Goal: Task Accomplishment & Management: Manage account settings

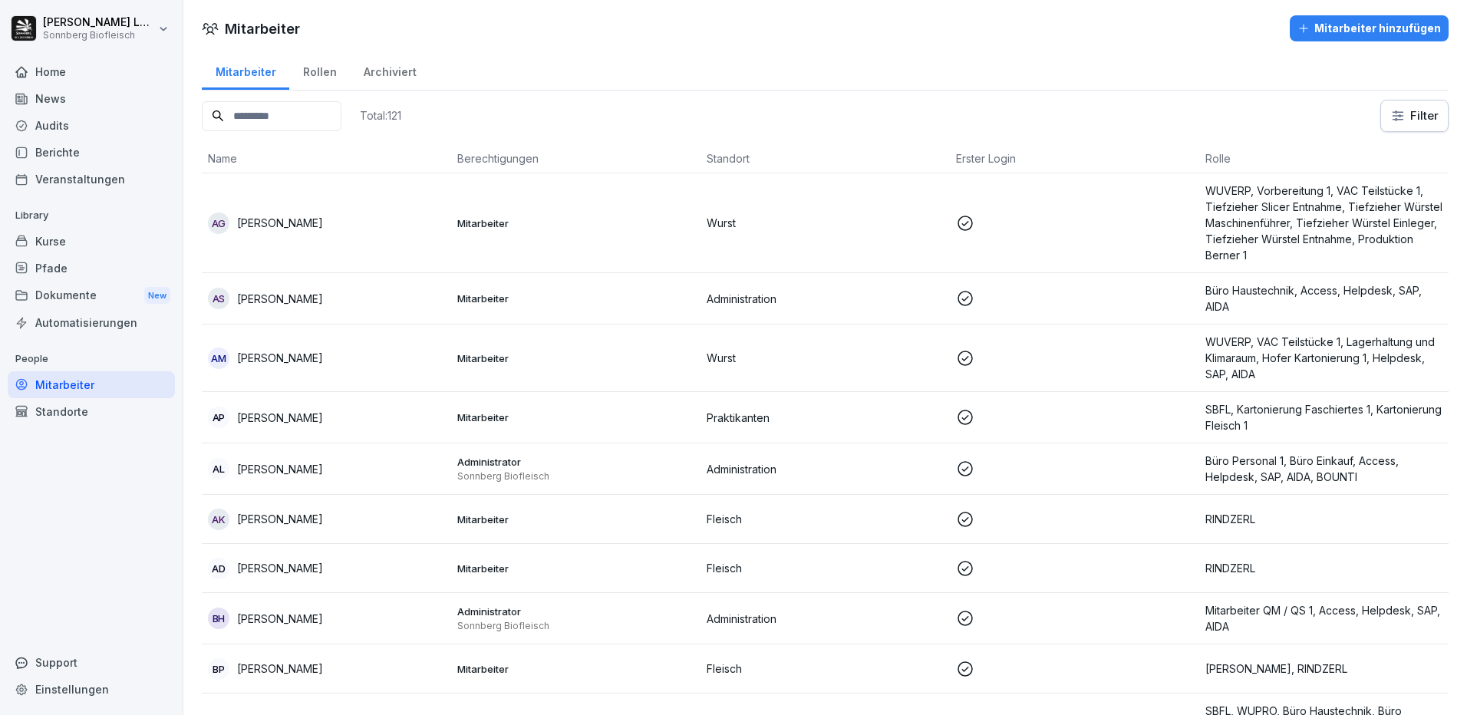
click at [51, 81] on div "Home" at bounding box center [91, 71] width 167 height 27
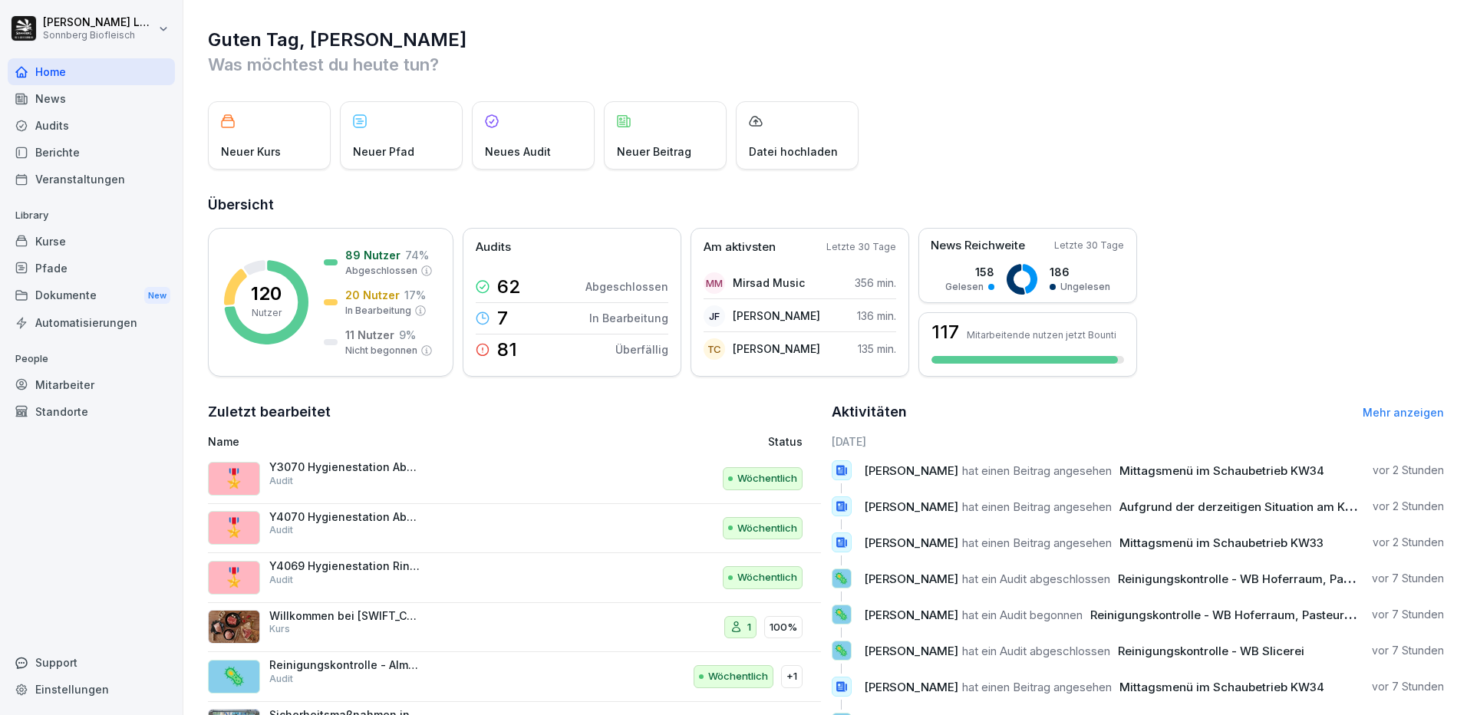
click at [982, 137] on div "Neuer Kurs Neuer Pfad Neues Audit Neuer Beitrag Datei hochladen" at bounding box center [826, 135] width 1236 height 68
click at [83, 383] on div "Mitarbeiter" at bounding box center [91, 384] width 167 height 27
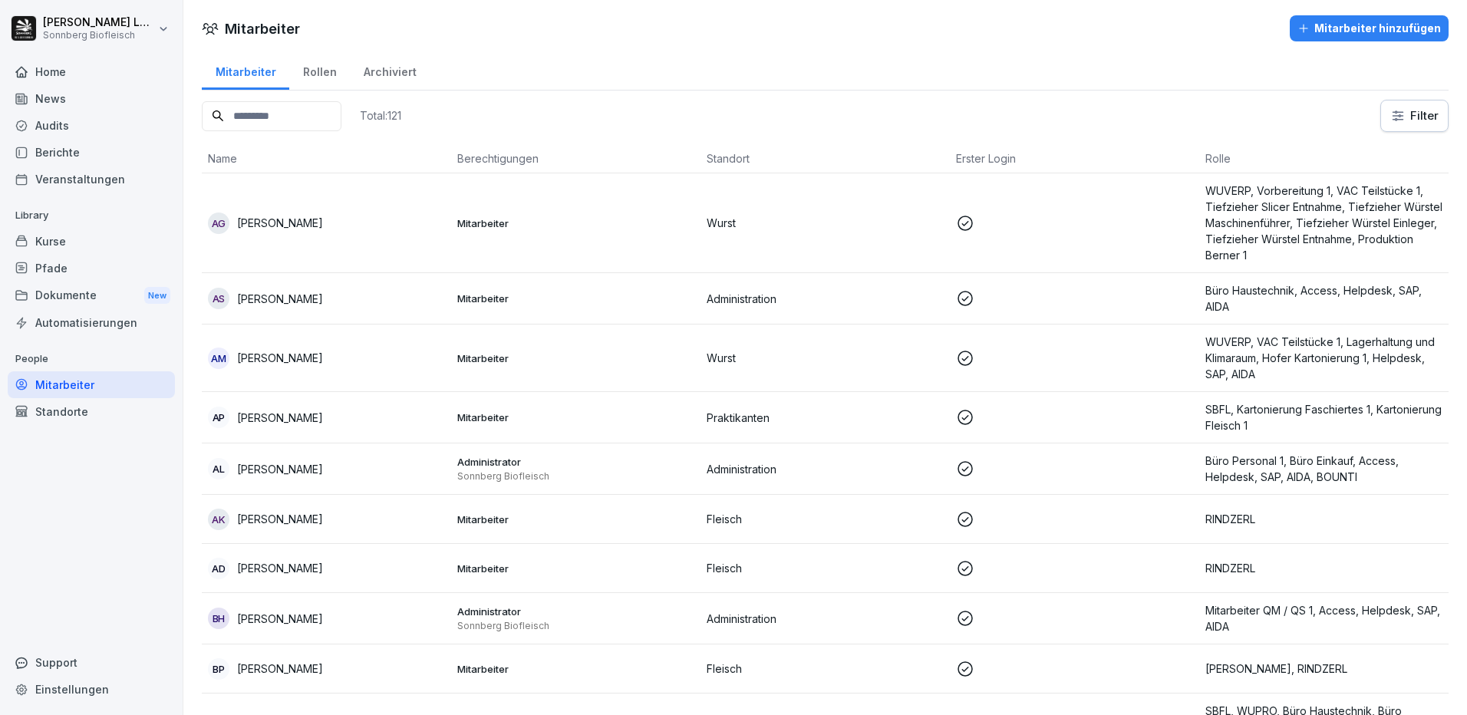
click at [69, 145] on div "Berichte" at bounding box center [91, 152] width 167 height 27
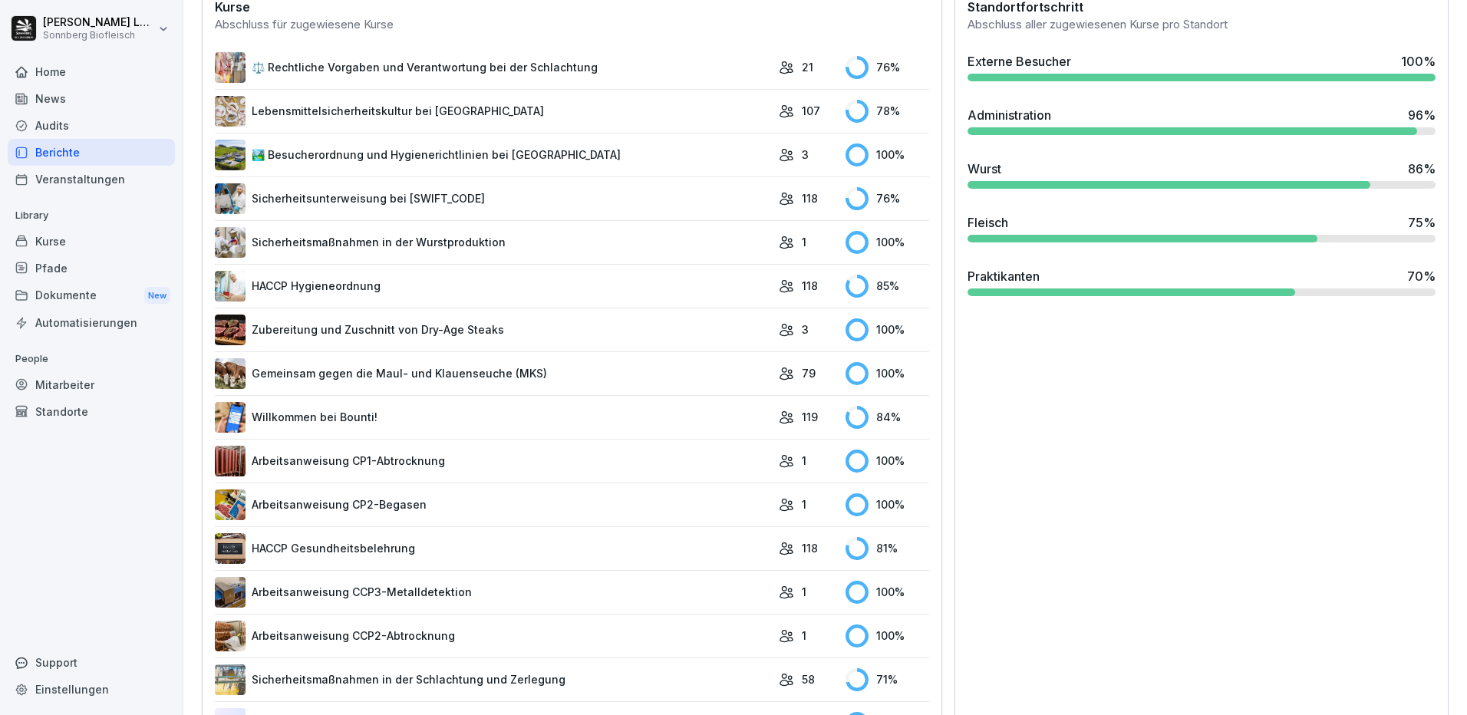
scroll to position [307, 0]
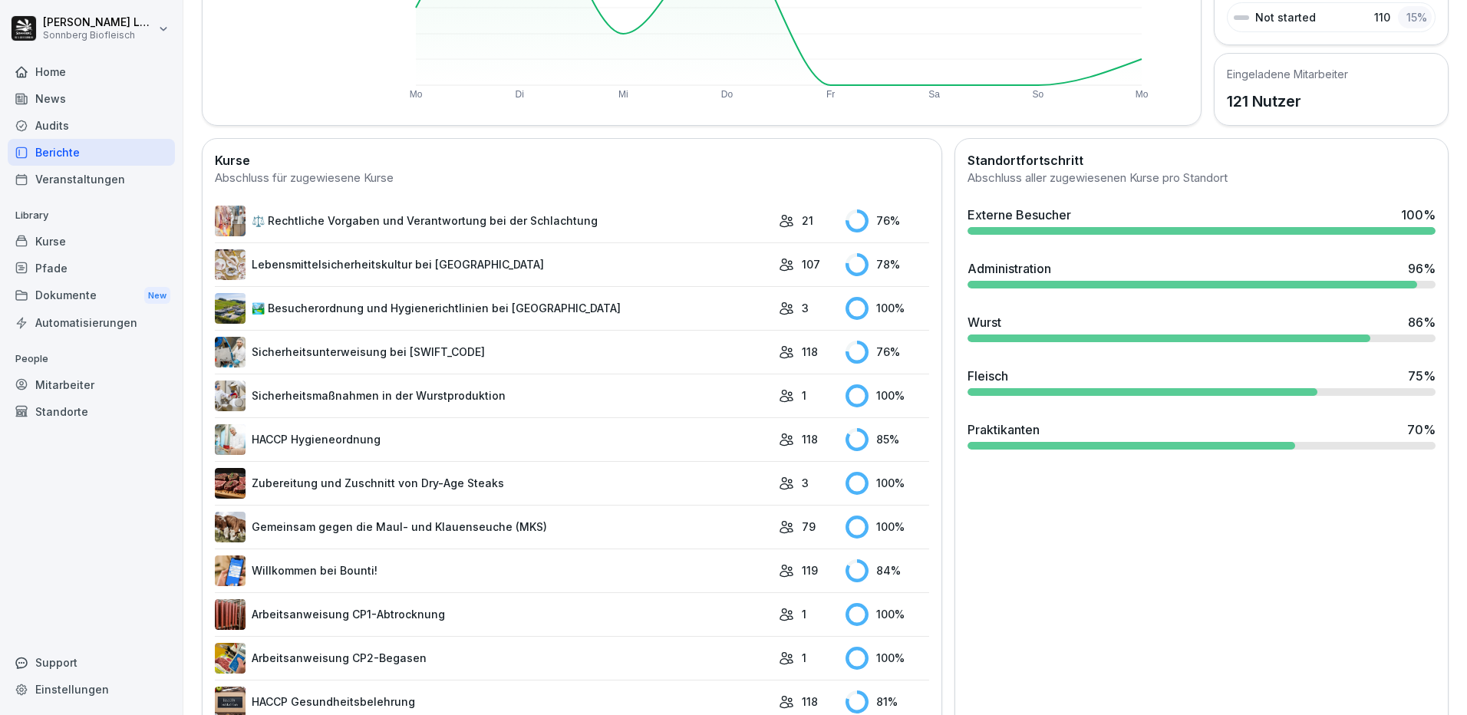
click at [996, 377] on div "Fleisch" at bounding box center [987, 376] width 41 height 18
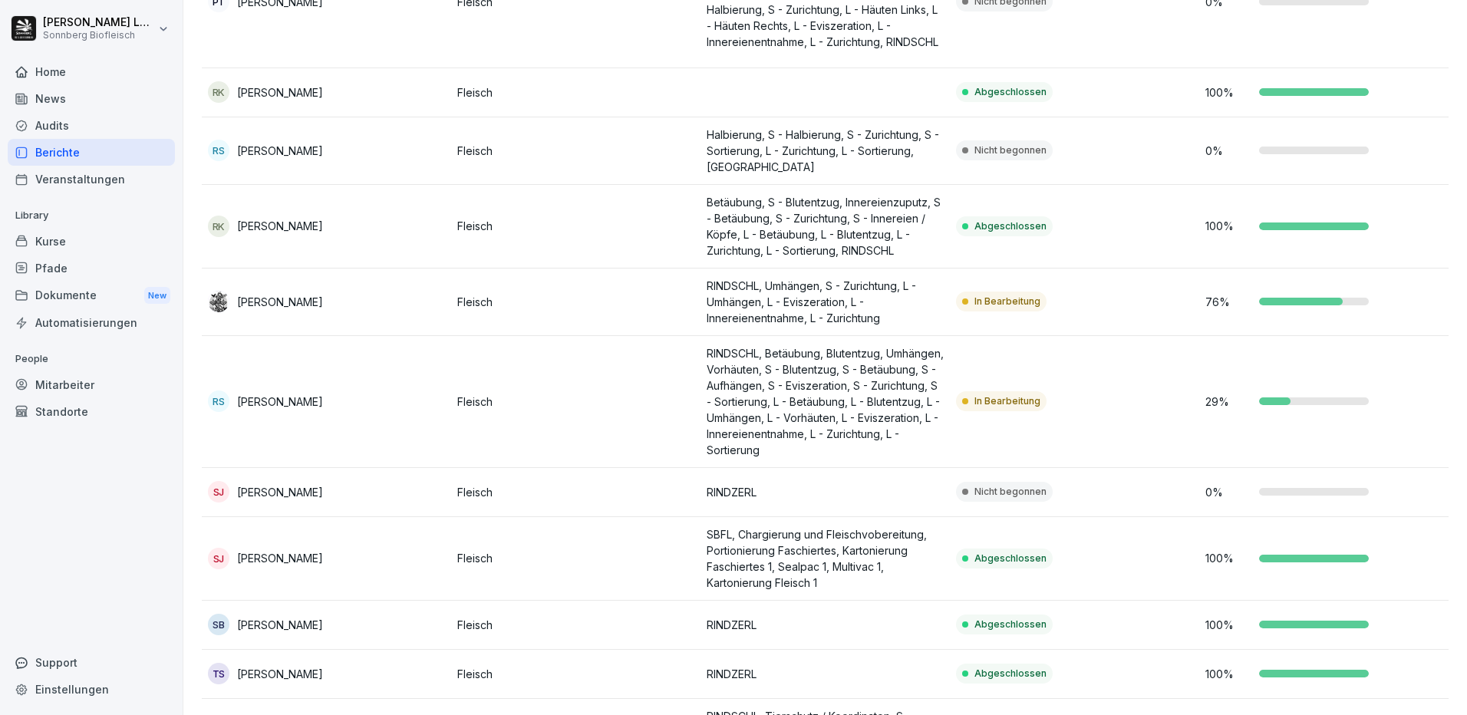
scroll to position [2828, 0]
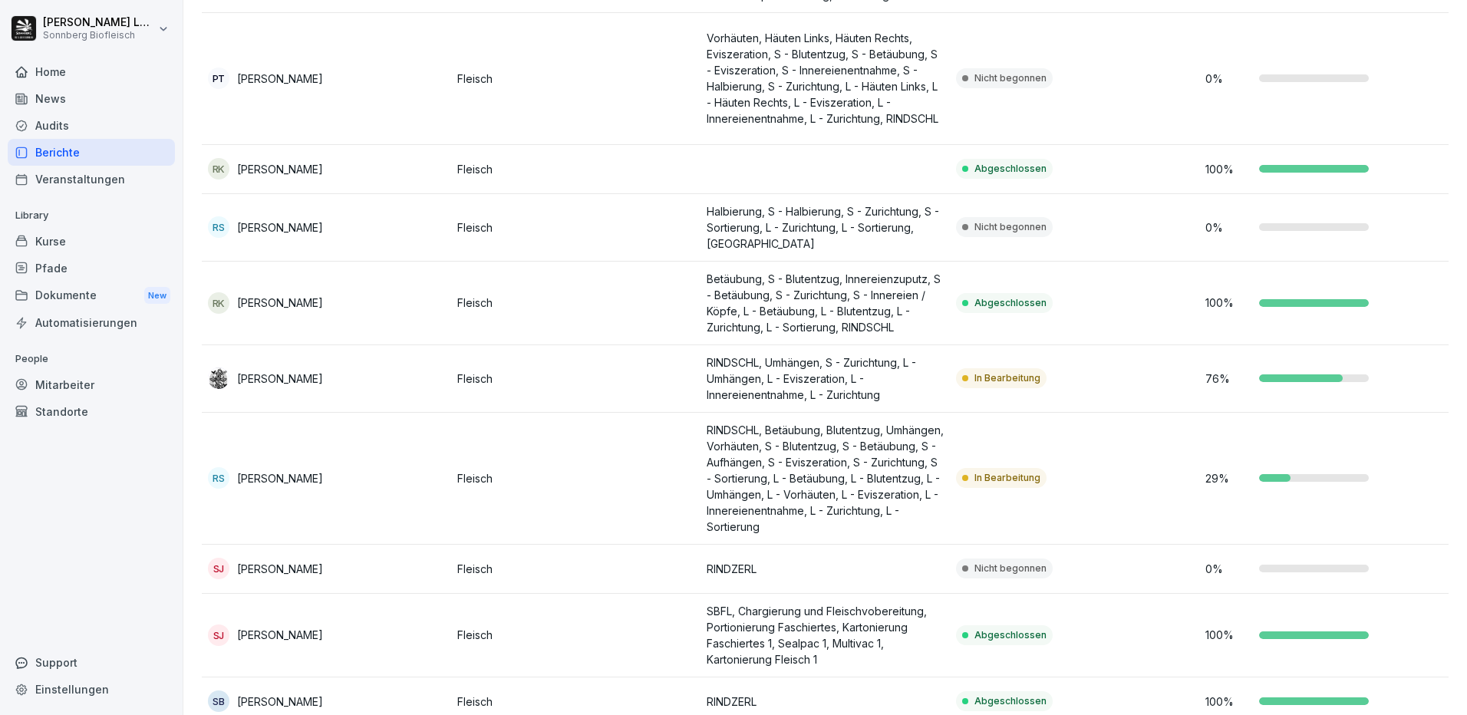
click at [107, 154] on div "Berichte" at bounding box center [91, 152] width 167 height 27
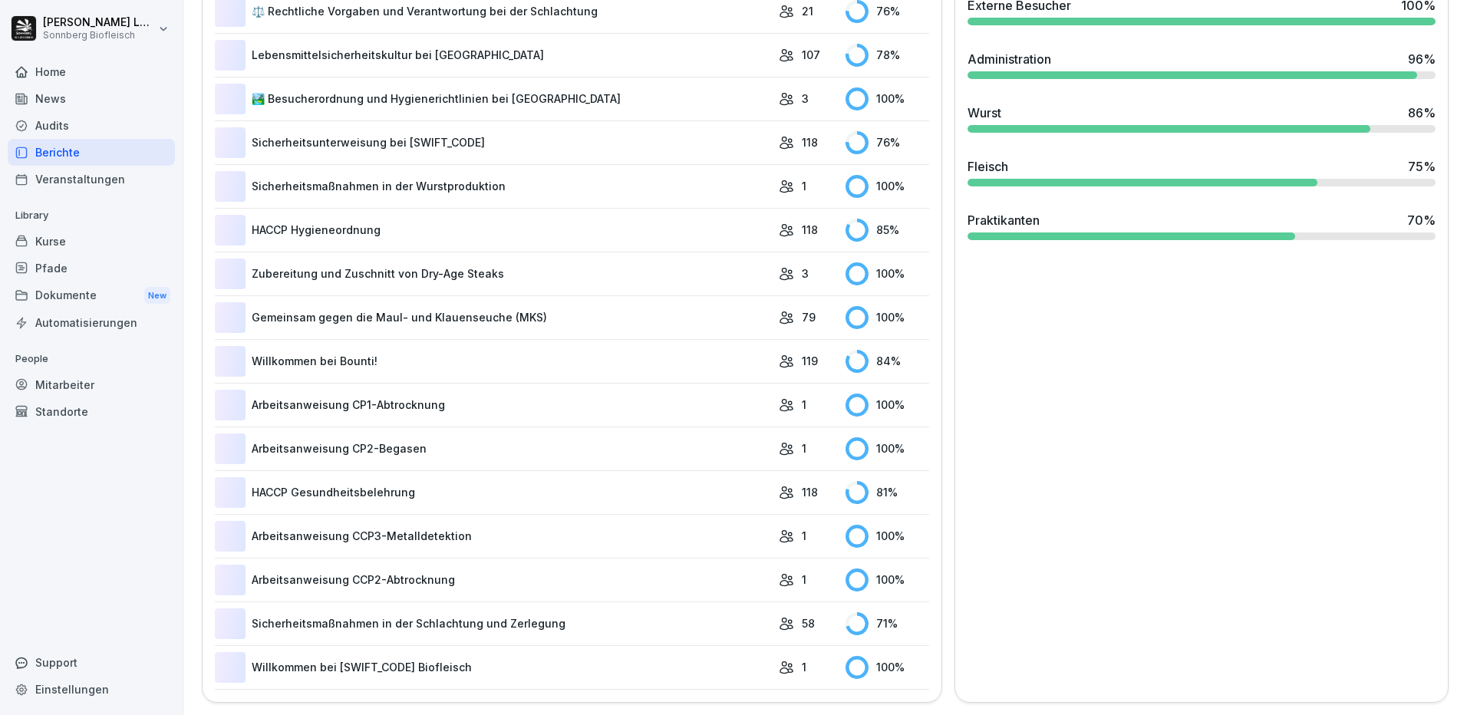
scroll to position [94, 0]
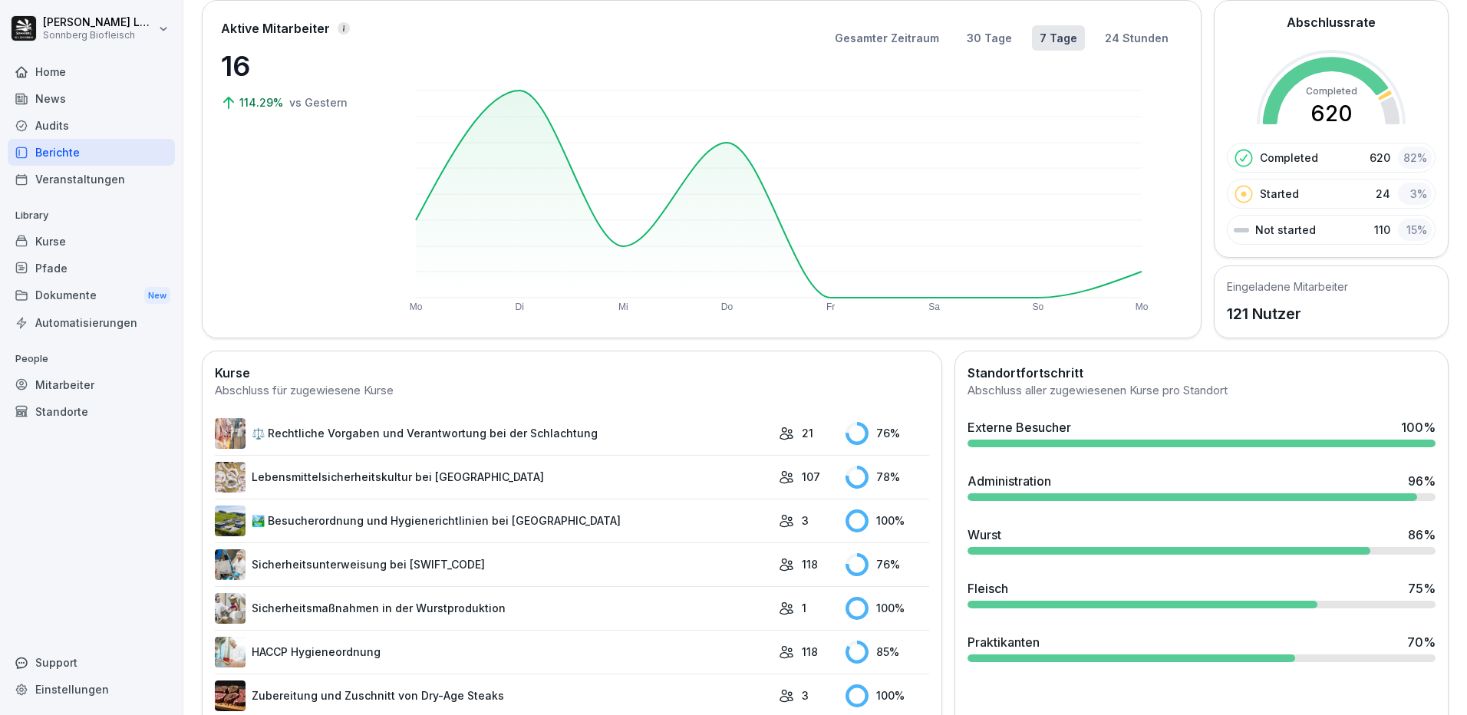
click at [59, 390] on div "Mitarbeiter" at bounding box center [91, 384] width 167 height 27
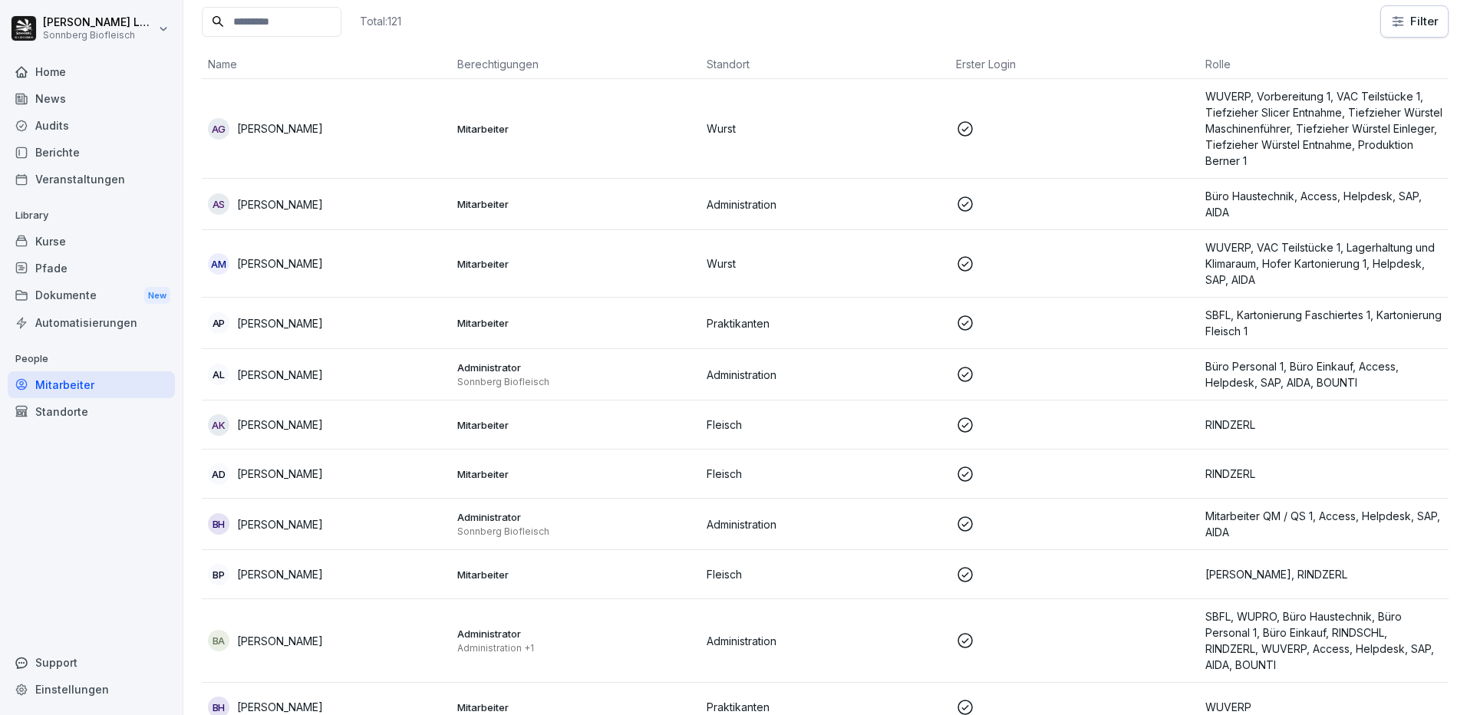
scroll to position [15, 0]
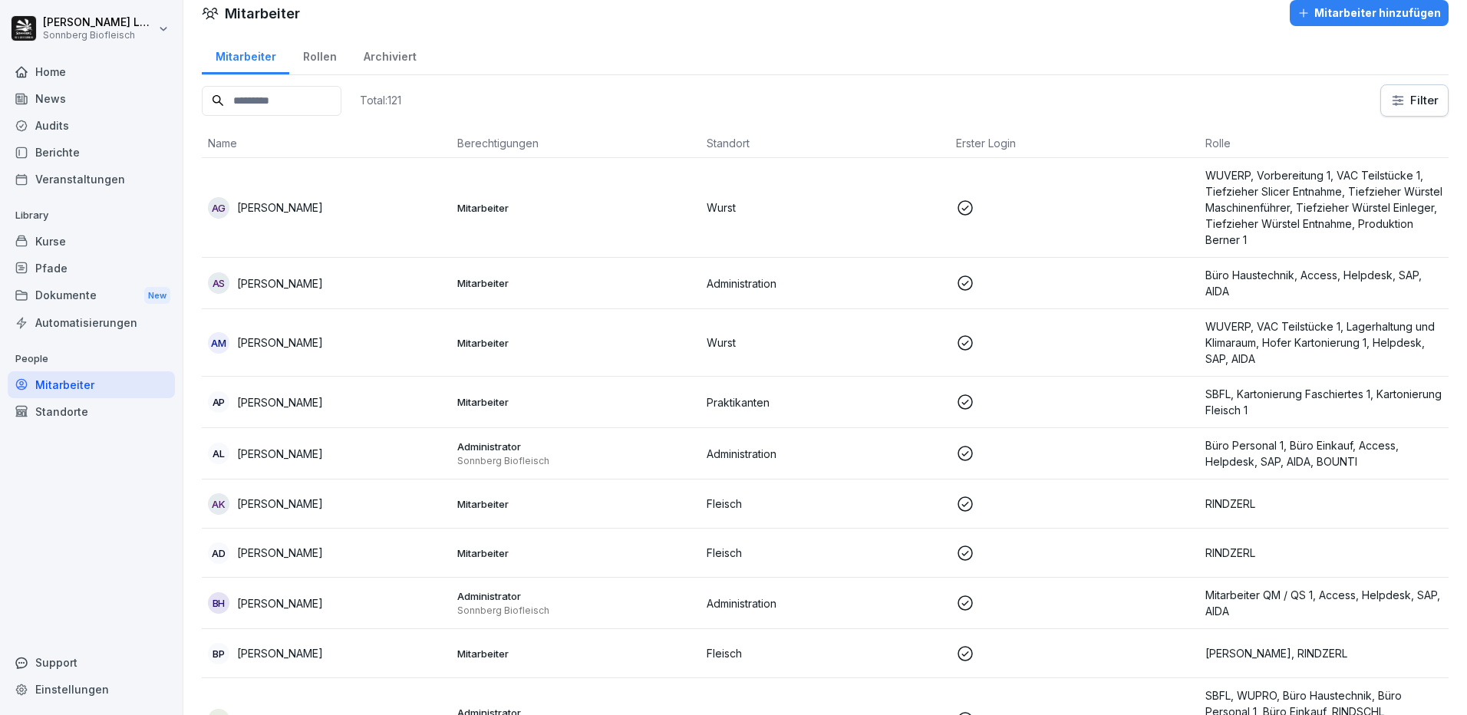
click at [260, 95] on input at bounding box center [272, 101] width 140 height 30
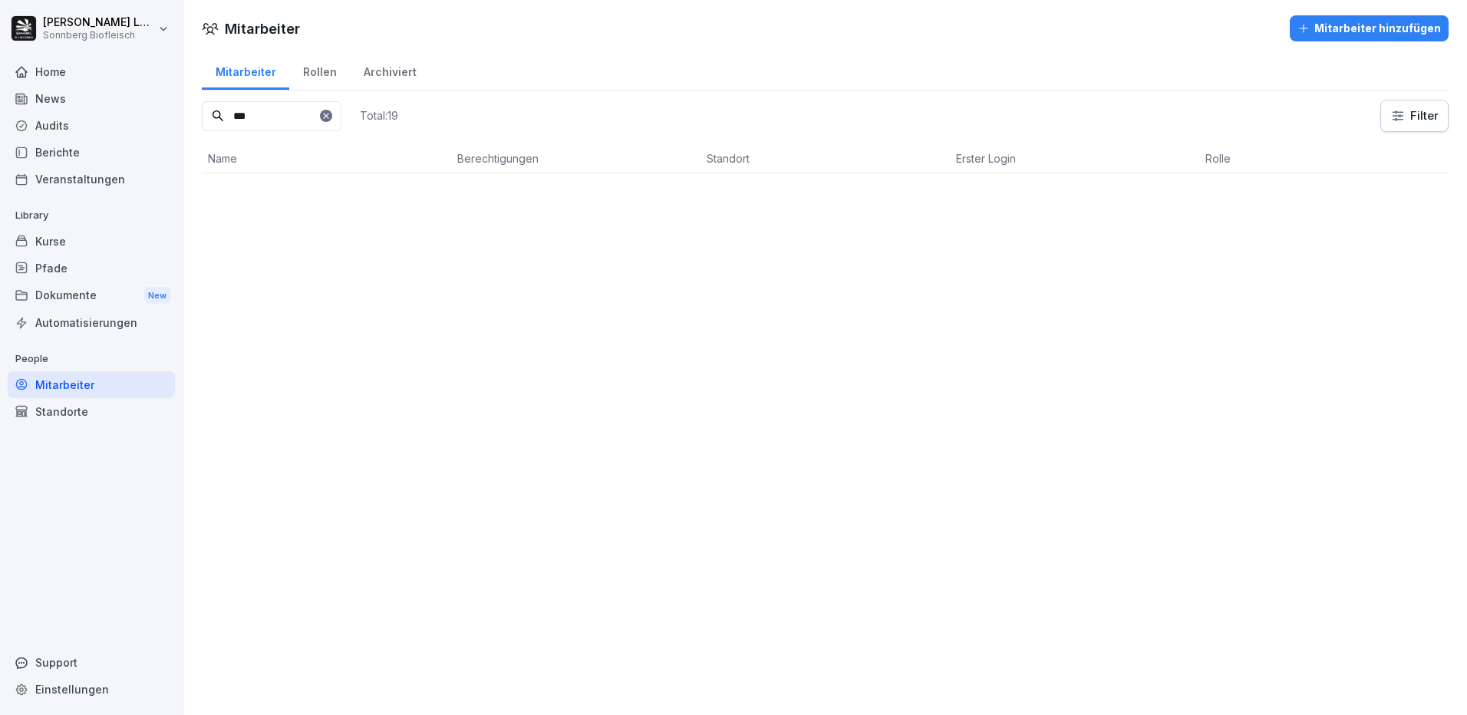
scroll to position [0, 0]
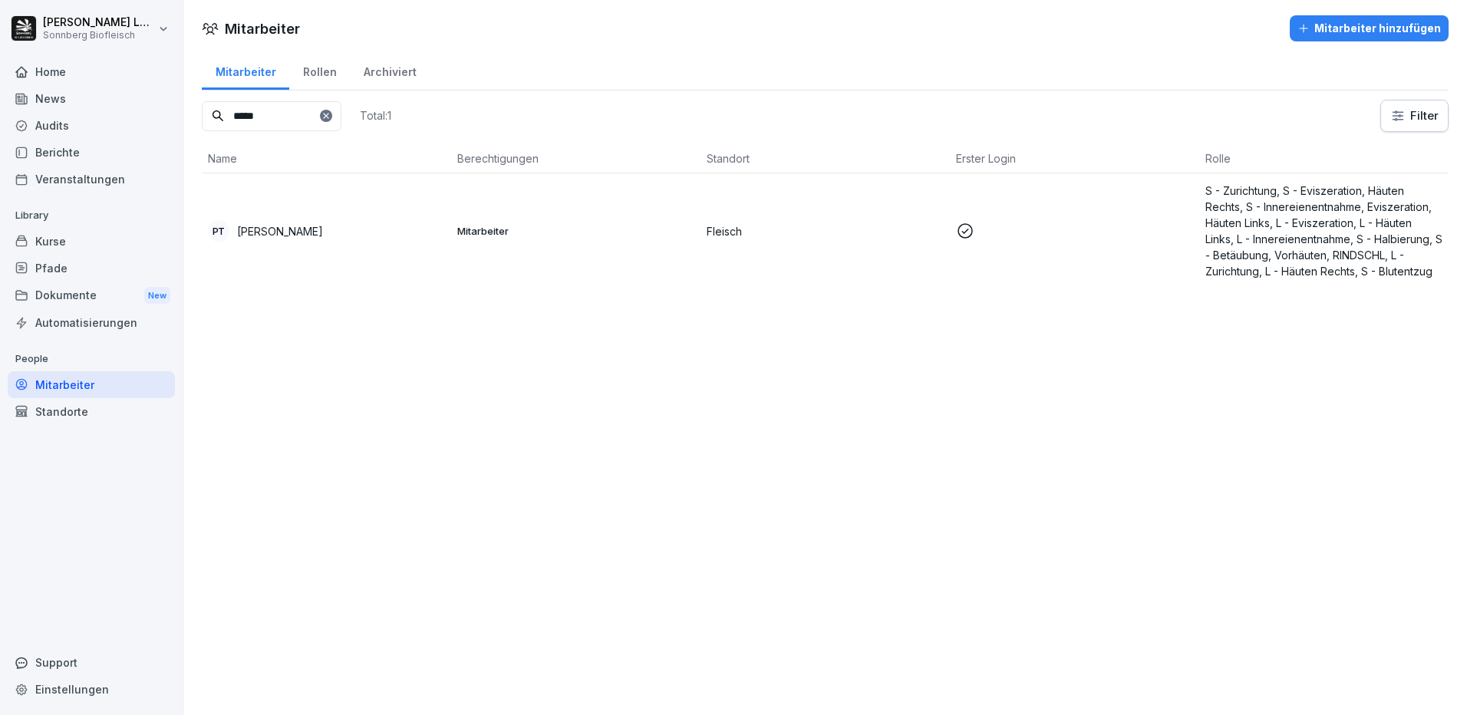
type input "*****"
click at [323, 222] on div "PT Petr Tesar" at bounding box center [326, 230] width 237 height 21
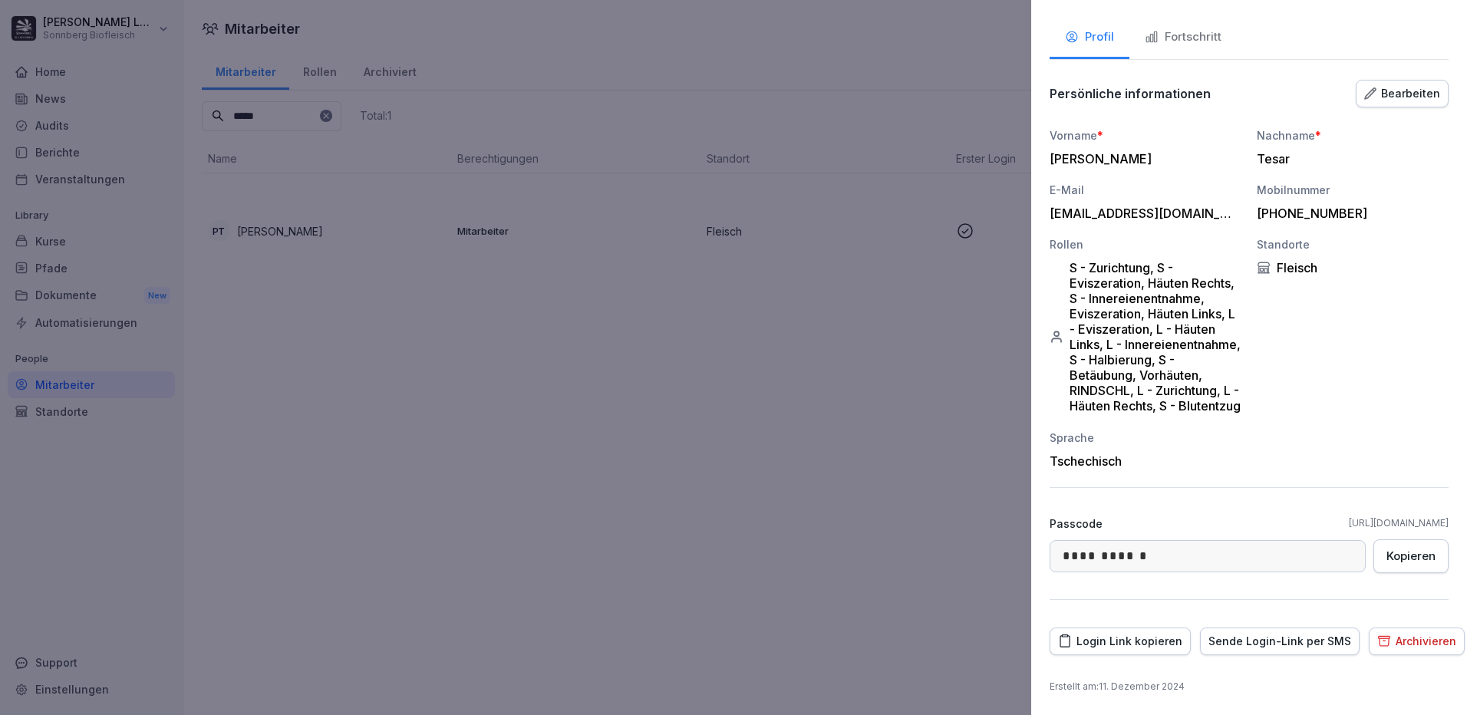
scroll to position [168, 0]
click at [1120, 641] on div "Login Link kopieren" at bounding box center [1120, 641] width 124 height 17
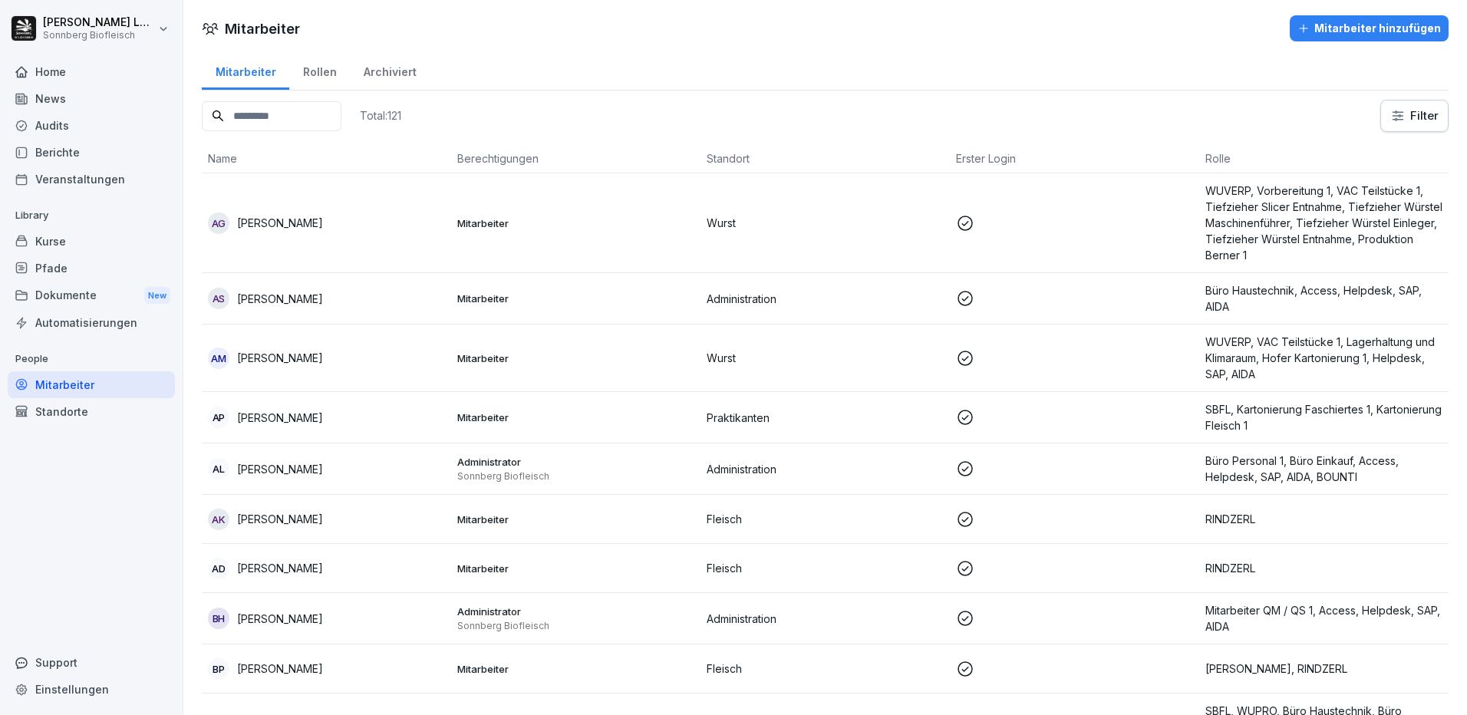
click at [262, 106] on input at bounding box center [272, 116] width 140 height 30
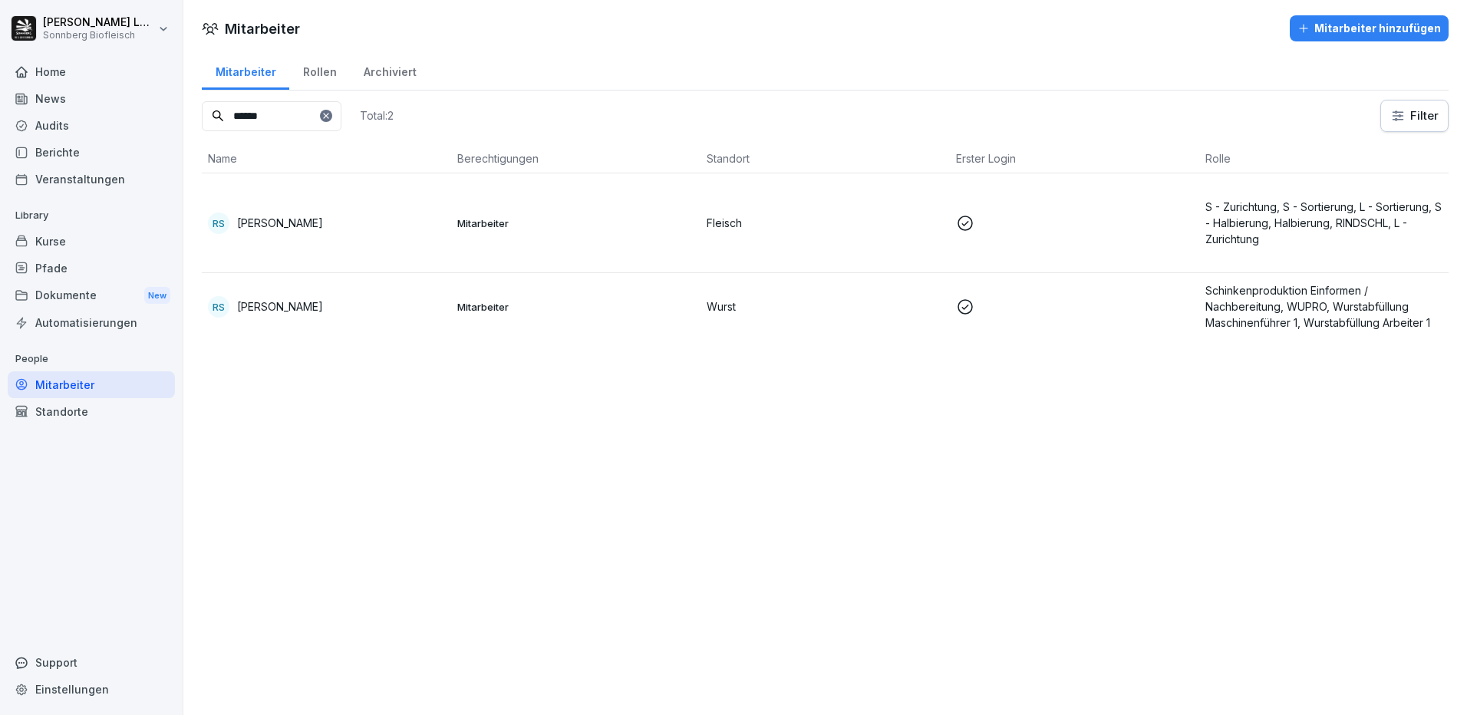
type input "******"
click at [349, 239] on td "RS [PERSON_NAME]" at bounding box center [326, 223] width 249 height 100
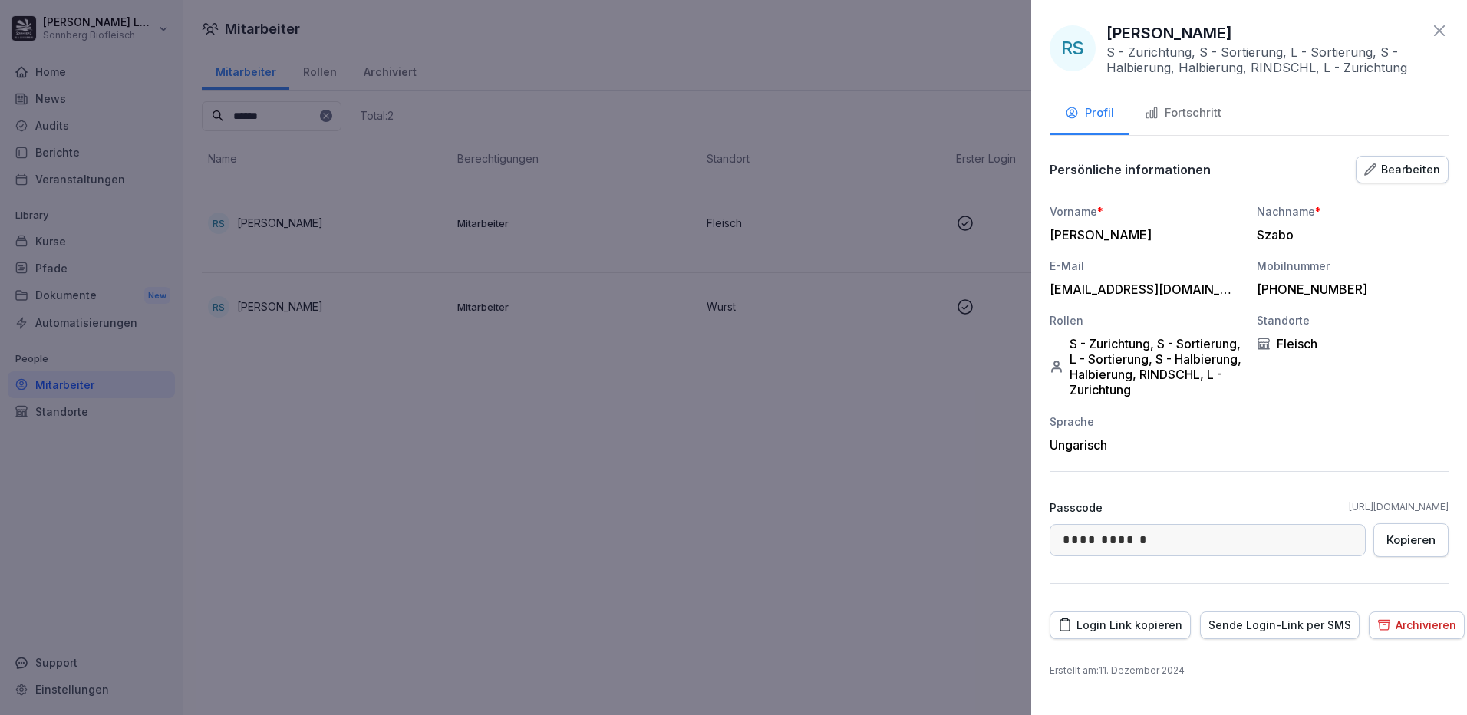
click at [1106, 625] on div "Login Link kopieren" at bounding box center [1120, 625] width 124 height 17
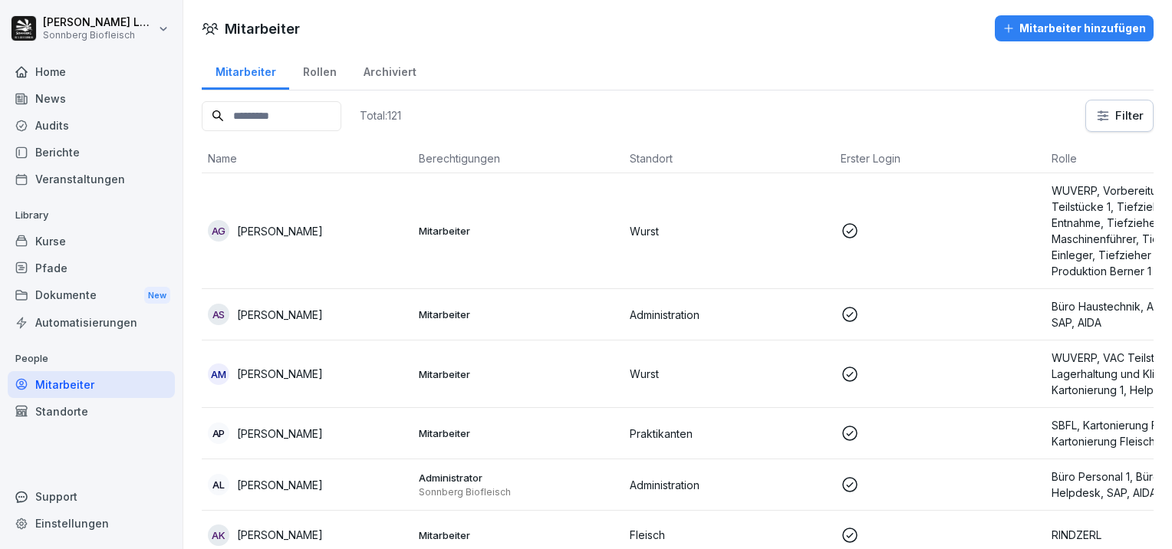
click at [252, 110] on input at bounding box center [272, 116] width 140 height 30
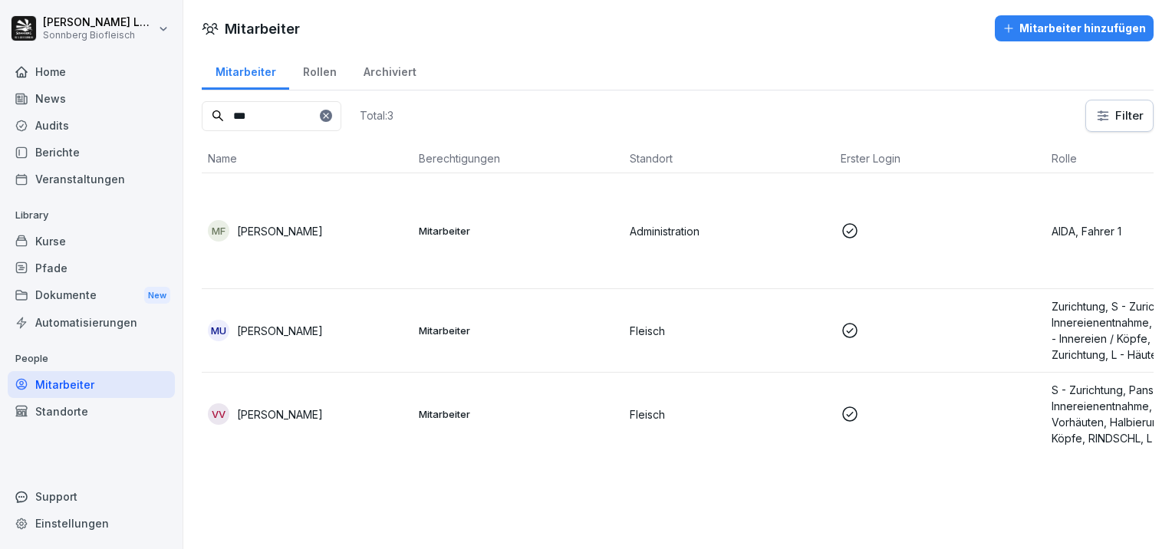
click at [319, 330] on div "MU Milan Urbanek" at bounding box center [307, 330] width 199 height 21
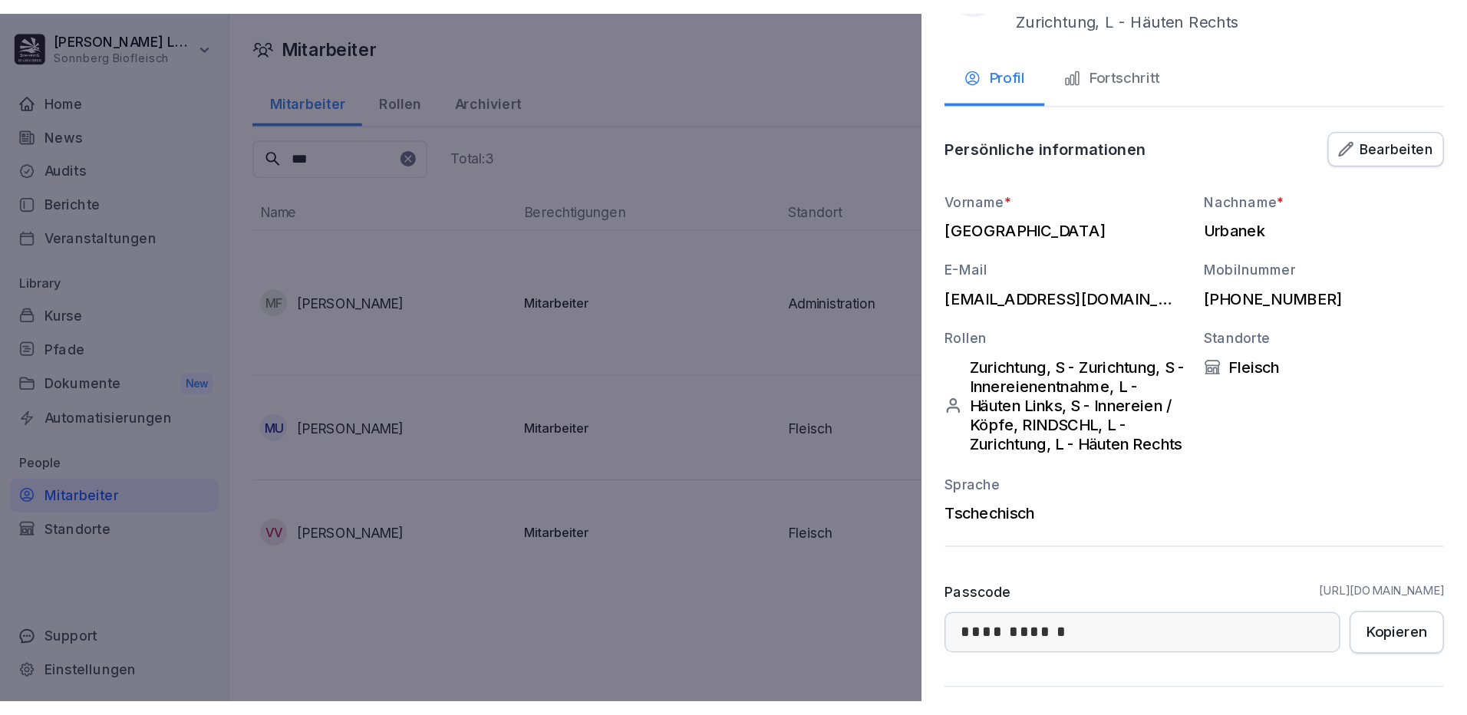
scroll to position [193, 0]
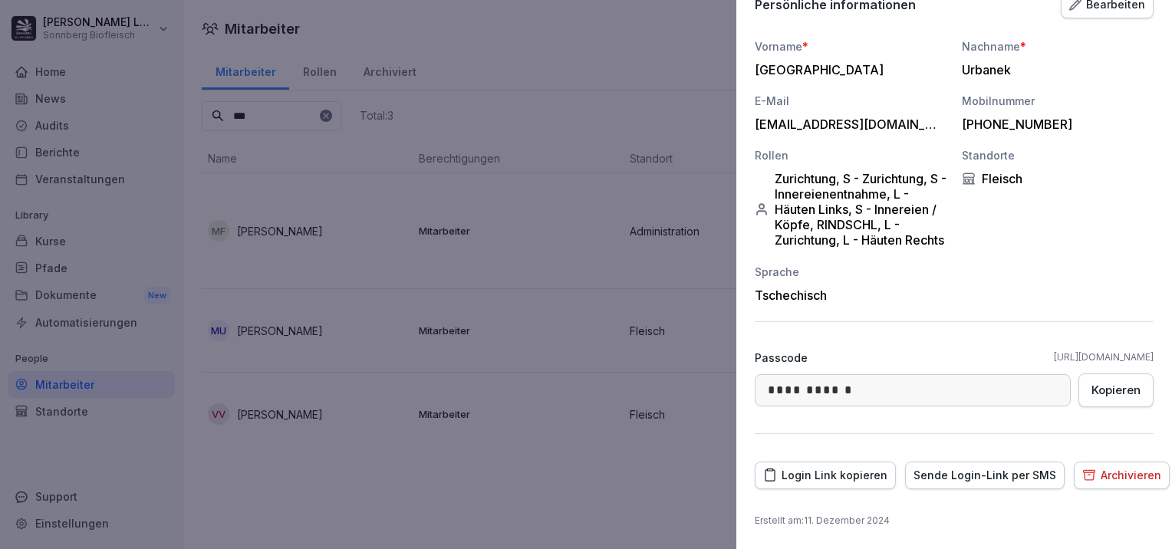
click at [832, 478] on div "Login Link kopieren" at bounding box center [825, 475] width 124 height 17
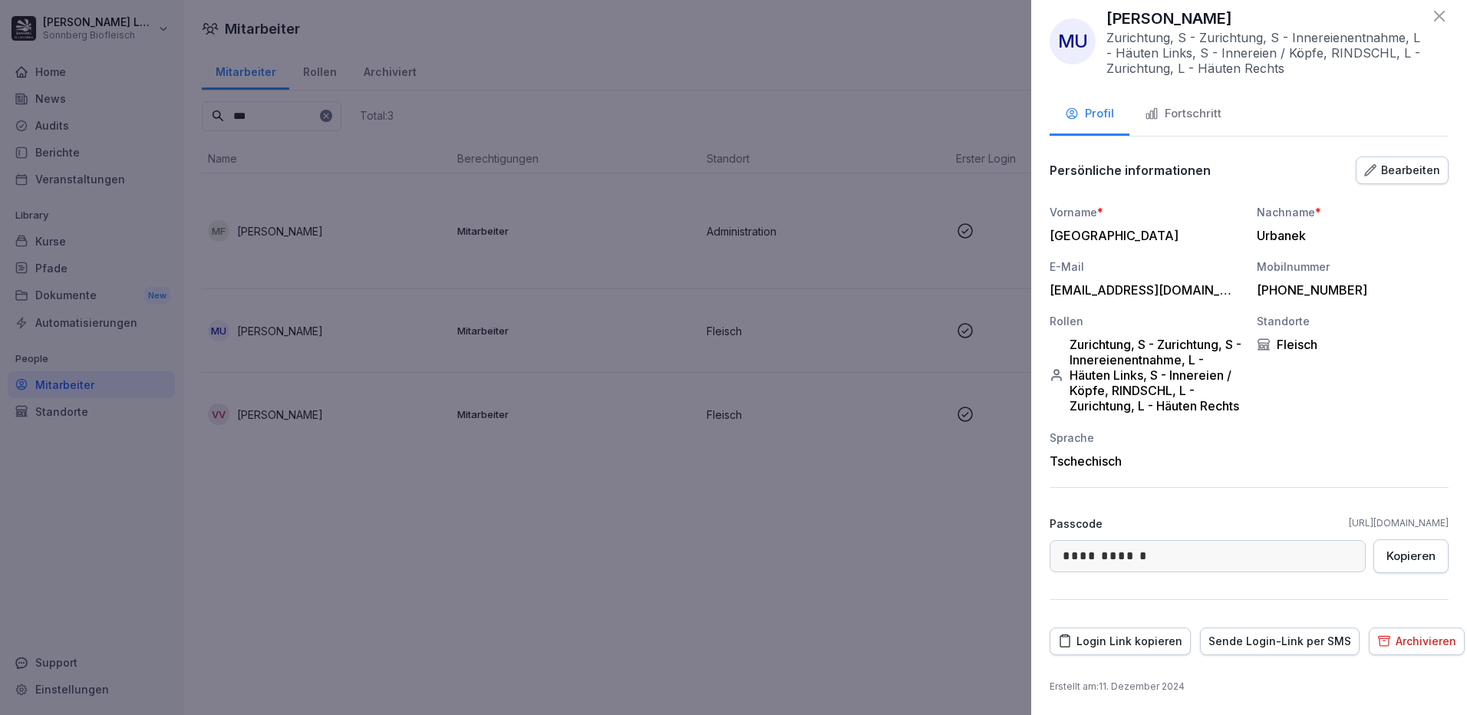
scroll to position [19, 0]
click at [589, 79] on div at bounding box center [733, 357] width 1467 height 715
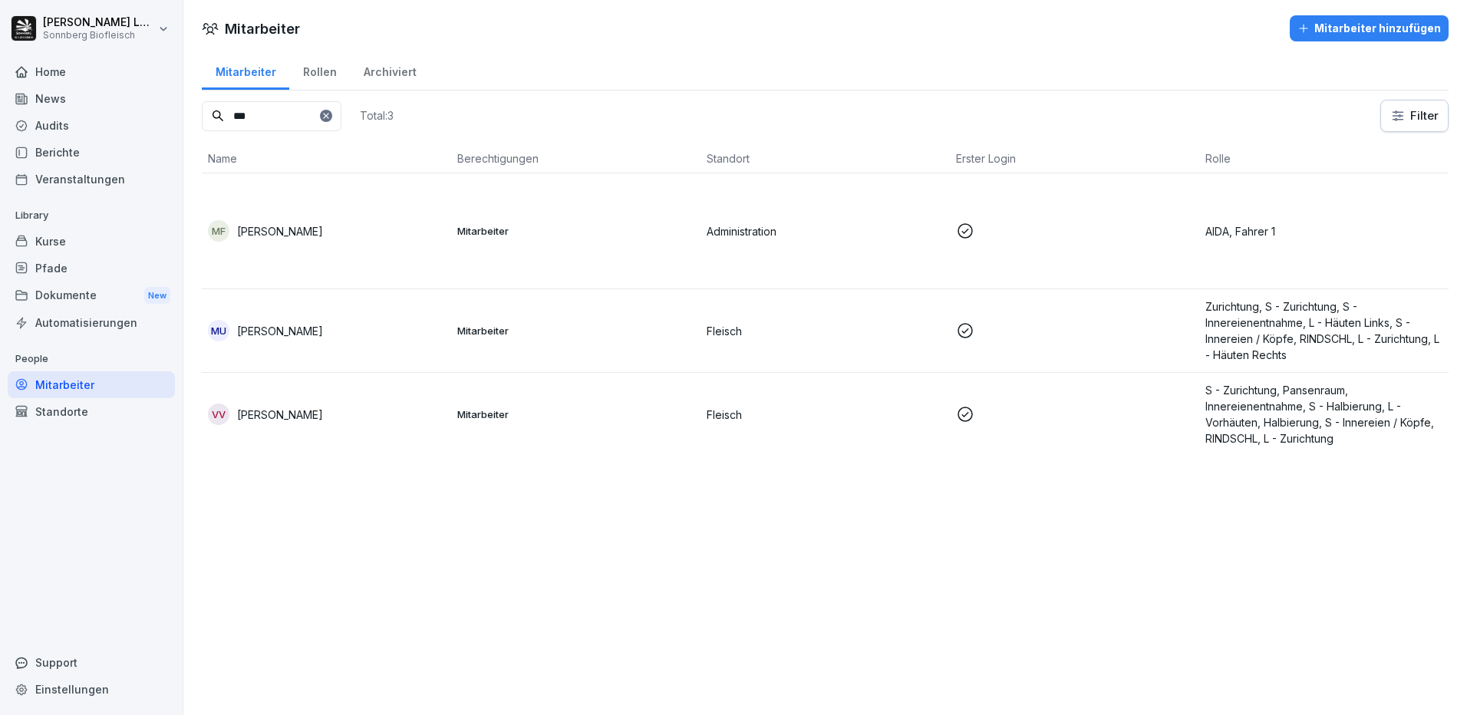
drag, startPoint x: 273, startPoint y: 114, endPoint x: 130, endPoint y: 104, distance: 143.0
click at [130, 104] on div "Anna-Maria Lumetsberger Sonnberg Biofleisch Home News Audits Berichte Veranstal…" at bounding box center [733, 357] width 1467 height 715
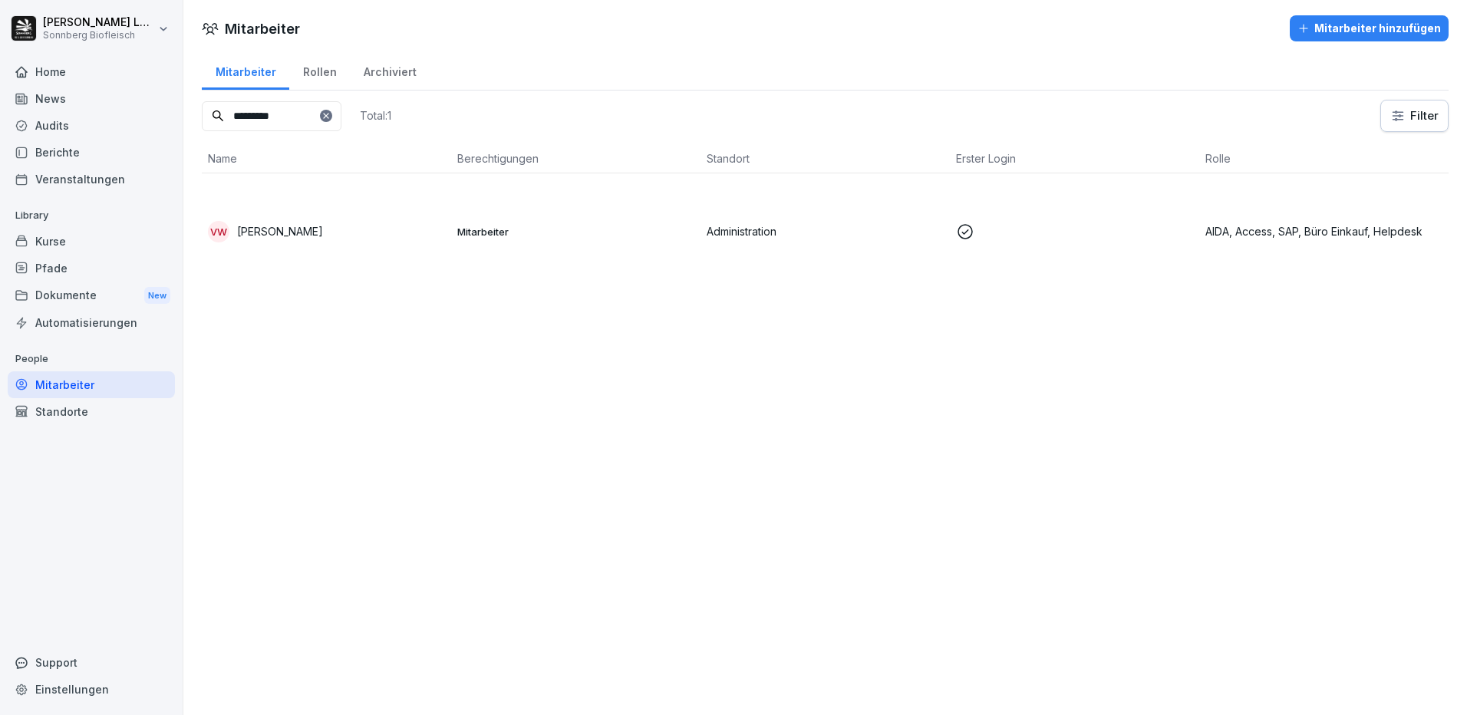
click at [262, 226] on p "[PERSON_NAME]" at bounding box center [280, 231] width 86 height 16
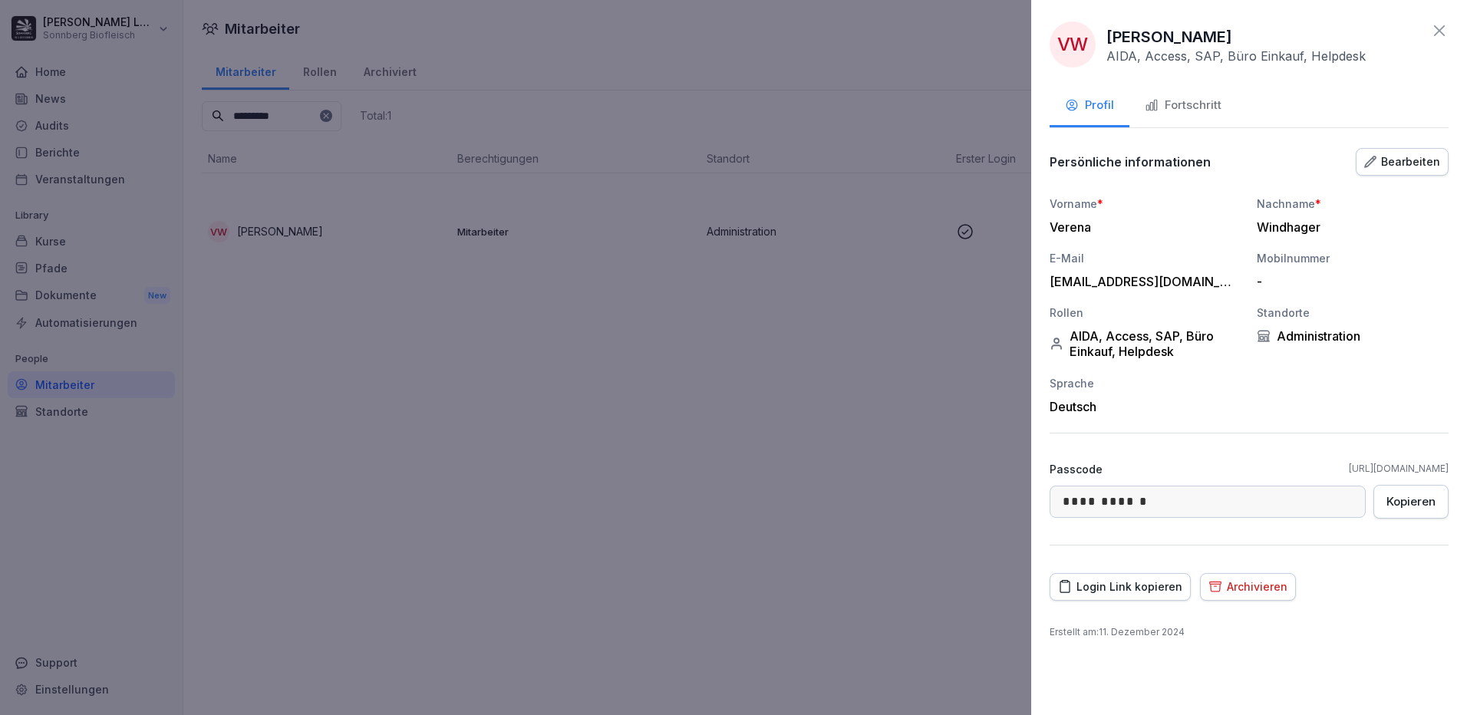
click at [1171, 108] on div "Fortschritt" at bounding box center [1183, 106] width 77 height 18
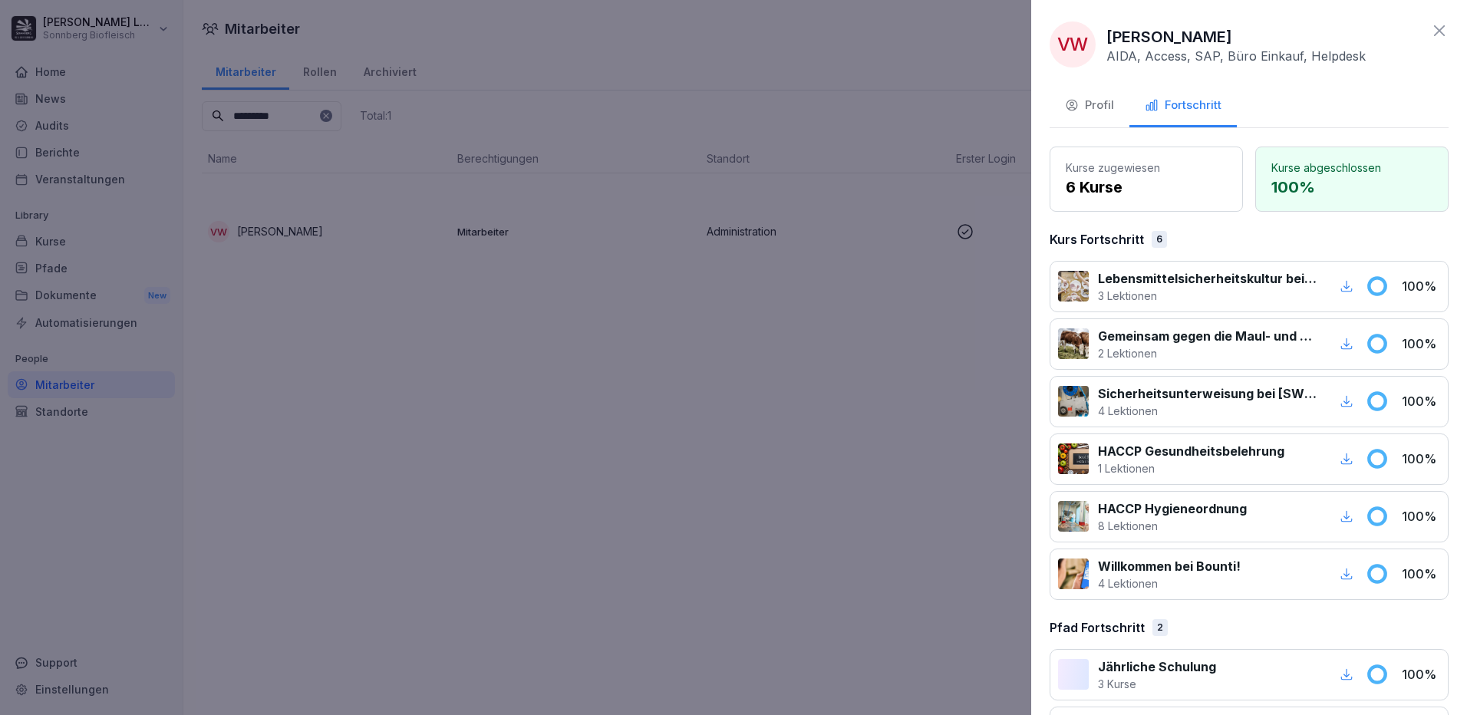
drag, startPoint x: 507, startPoint y: 605, endPoint x: 502, endPoint y: 599, distance: 8.2
click at [503, 548] on div at bounding box center [733, 357] width 1467 height 715
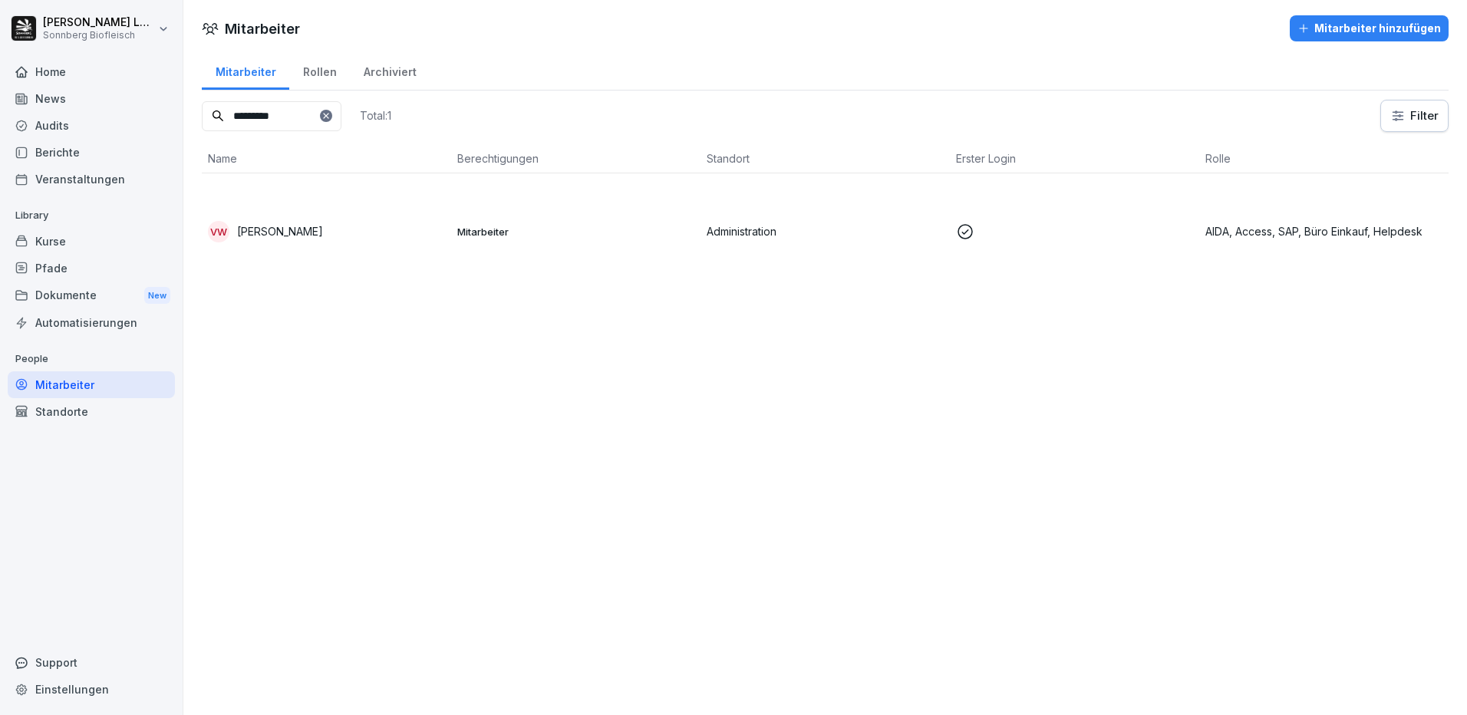
click at [308, 124] on input "*********" at bounding box center [272, 116] width 140 height 30
drag, startPoint x: 311, startPoint y: 120, endPoint x: 138, endPoint y: 89, distance: 176.1
click at [138, 90] on div "Anna-Maria Lumetsberger Sonnberg Biofleisch Home News Audits Berichte Veranstal…" at bounding box center [733, 357] width 1467 height 715
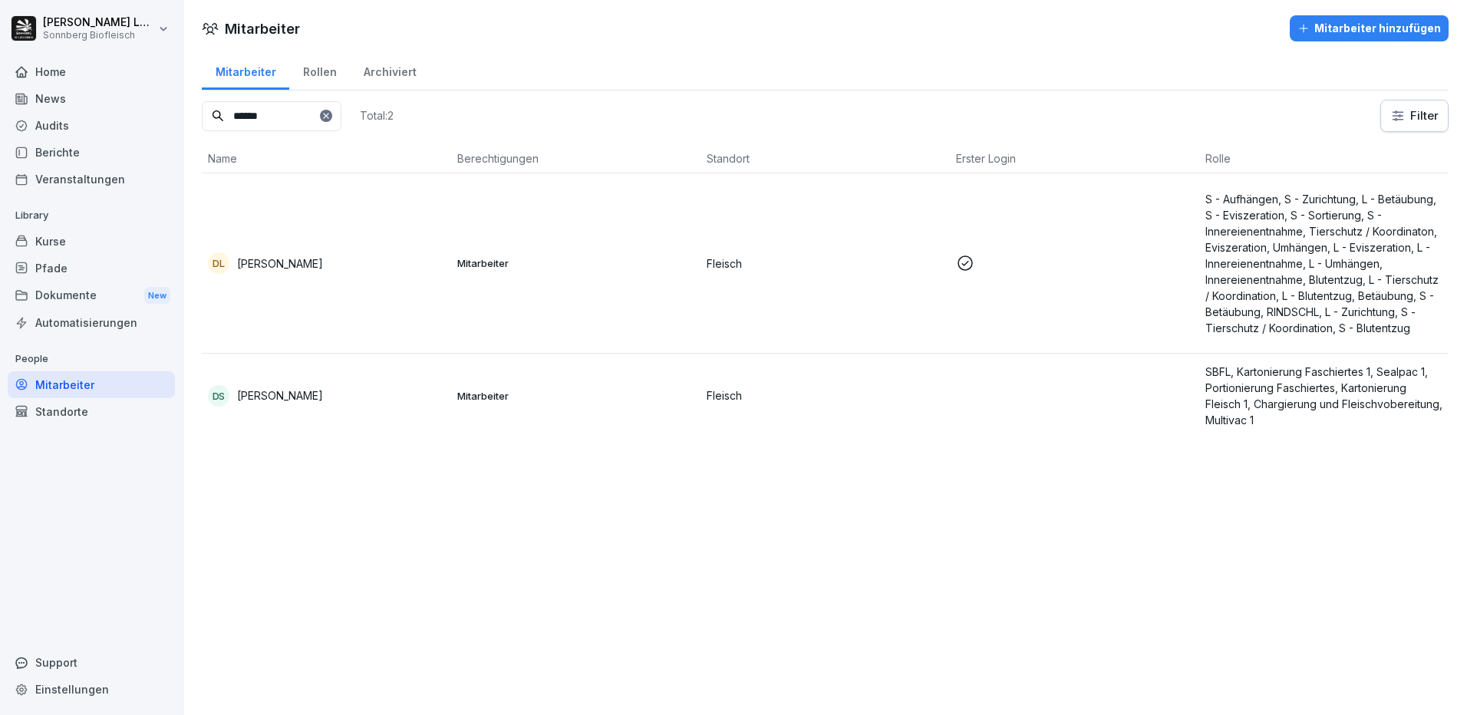
type input "******"
click at [361, 400] on div "DS Daniel Suth" at bounding box center [326, 395] width 237 height 21
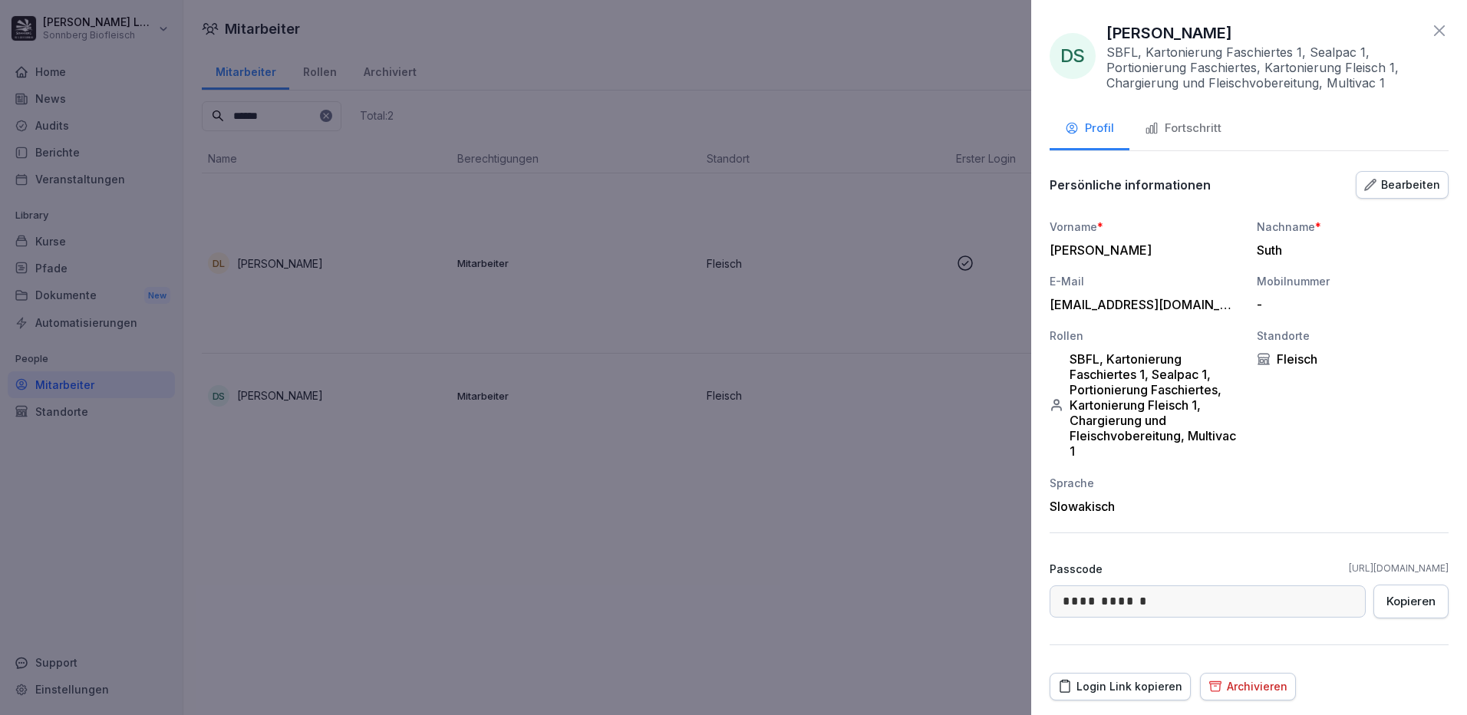
scroll to position [45, 0]
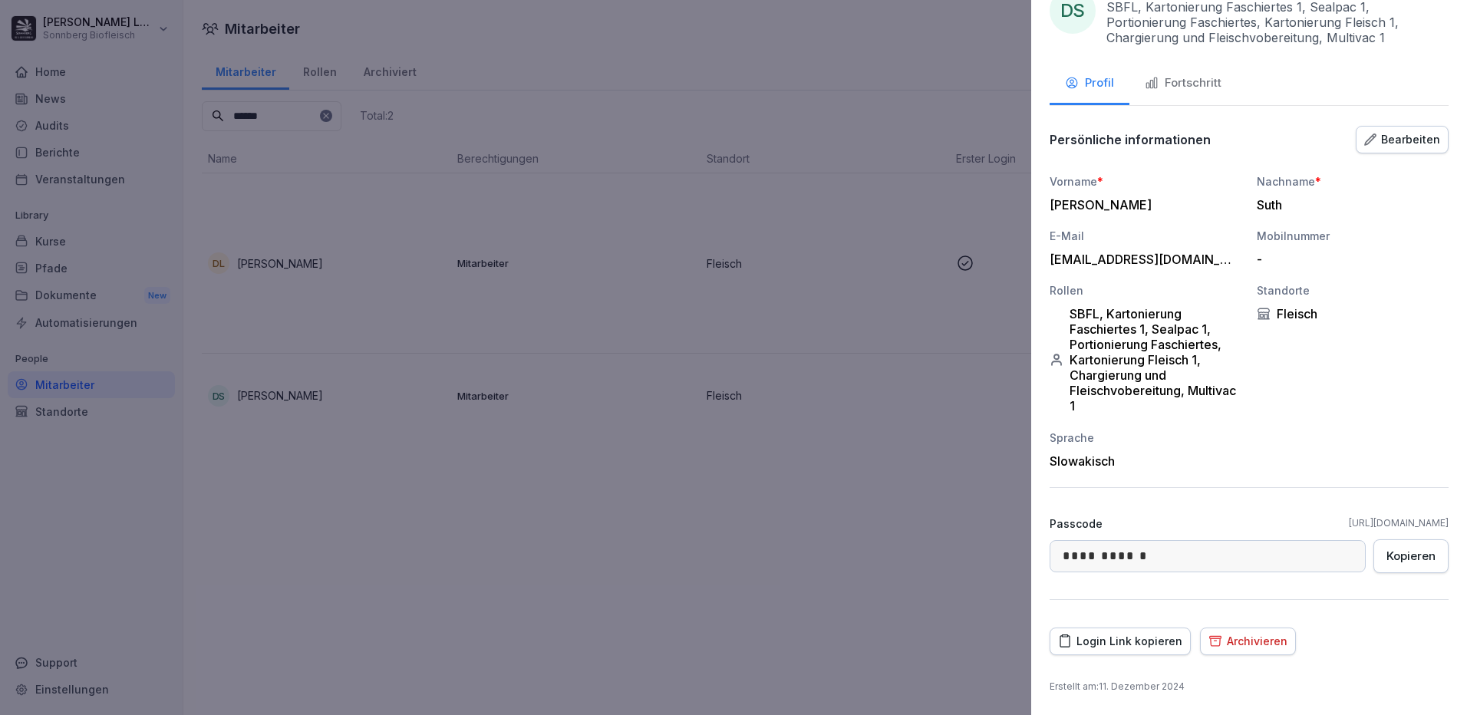
click at [1171, 137] on div "Bearbeiten" at bounding box center [1402, 139] width 76 height 17
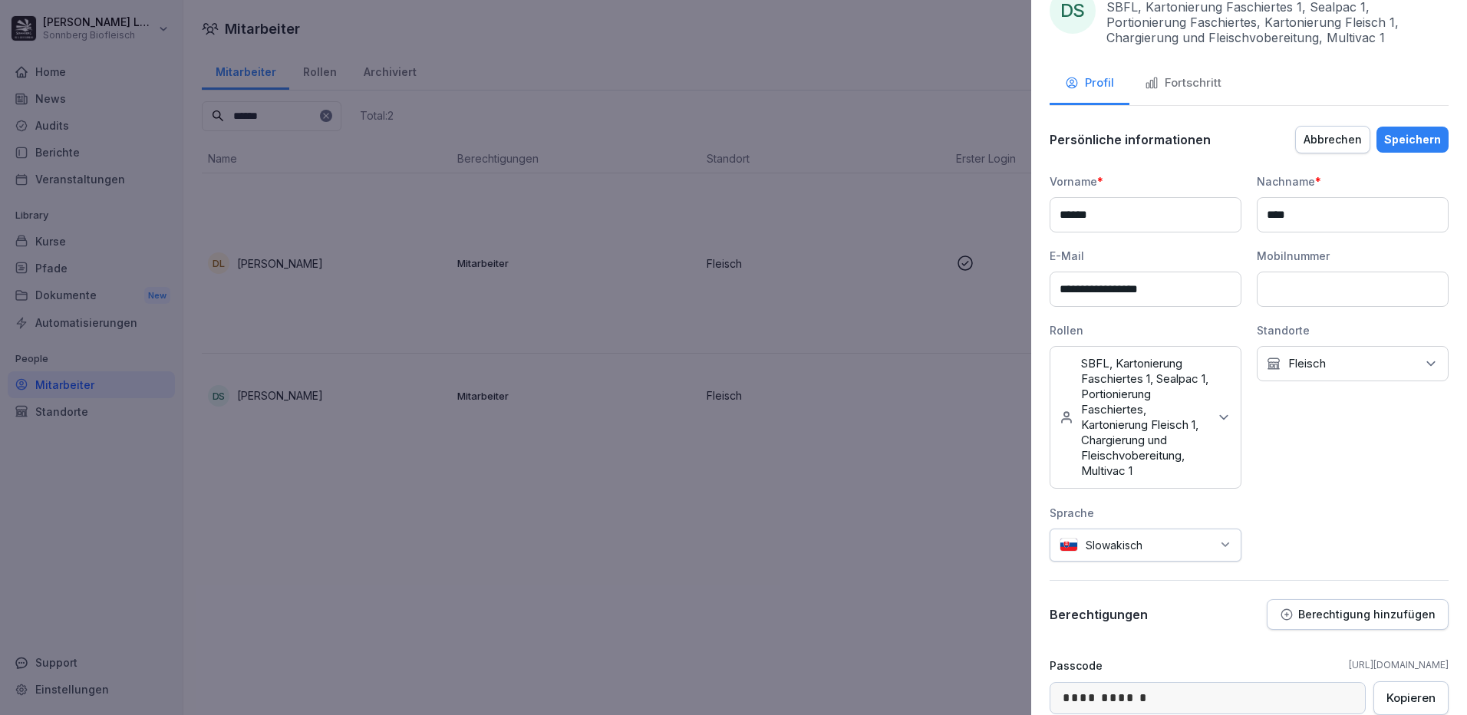
drag, startPoint x: 1098, startPoint y: 288, endPoint x: 978, endPoint y: 284, distance: 119.8
click at [978, 284] on body "Anna-Maria Lumetsberger Sonnberg Biofleisch Home News Audits Berichte Veranstal…" at bounding box center [733, 357] width 1467 height 715
click at [1171, 292] on input "**********" at bounding box center [1145, 289] width 192 height 35
type input "**********"
click at [1171, 141] on div "Speichern" at bounding box center [1412, 139] width 57 height 17
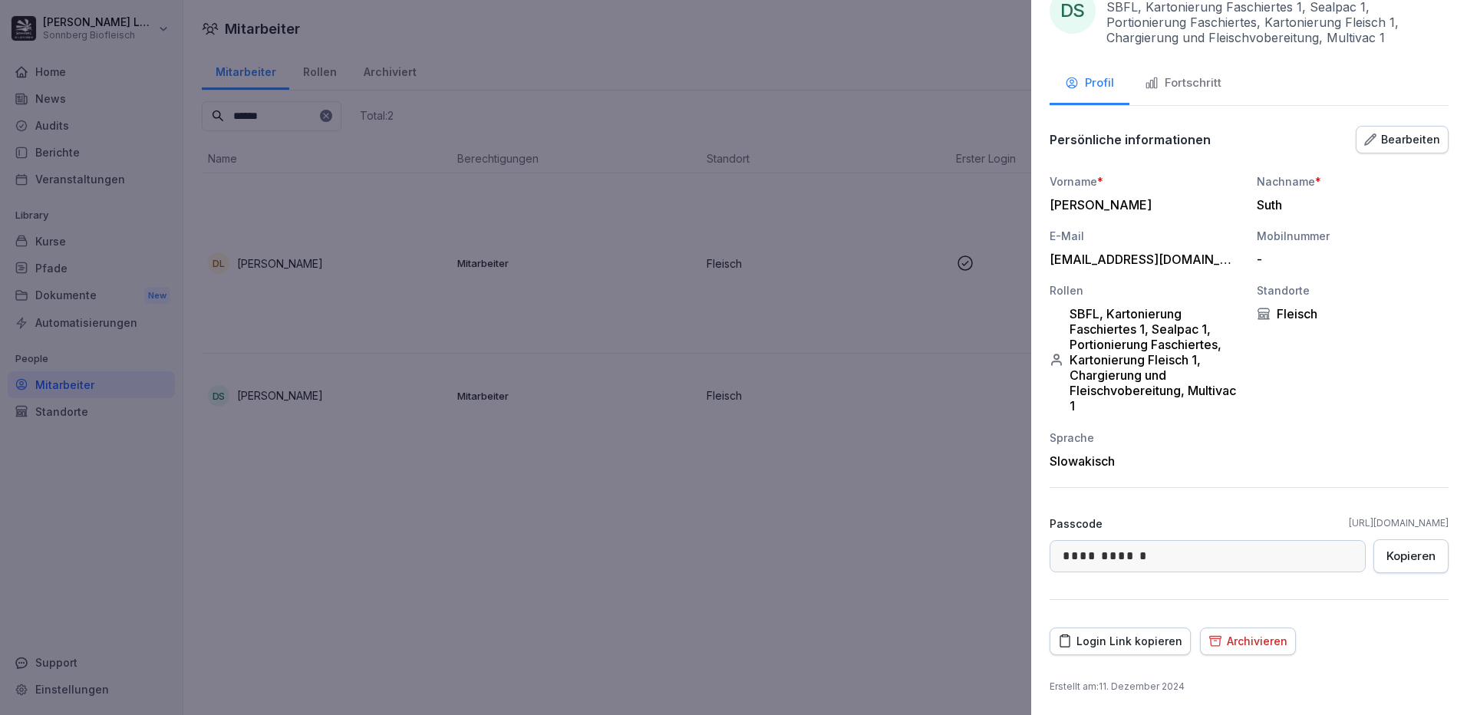
scroll to position [0, 0]
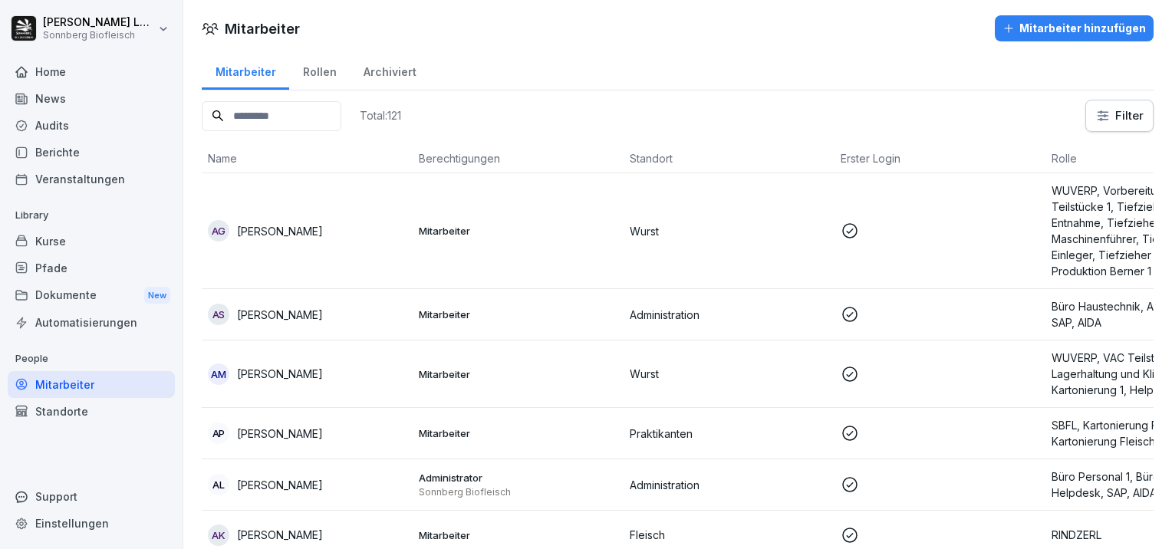
click at [254, 107] on input at bounding box center [272, 116] width 140 height 30
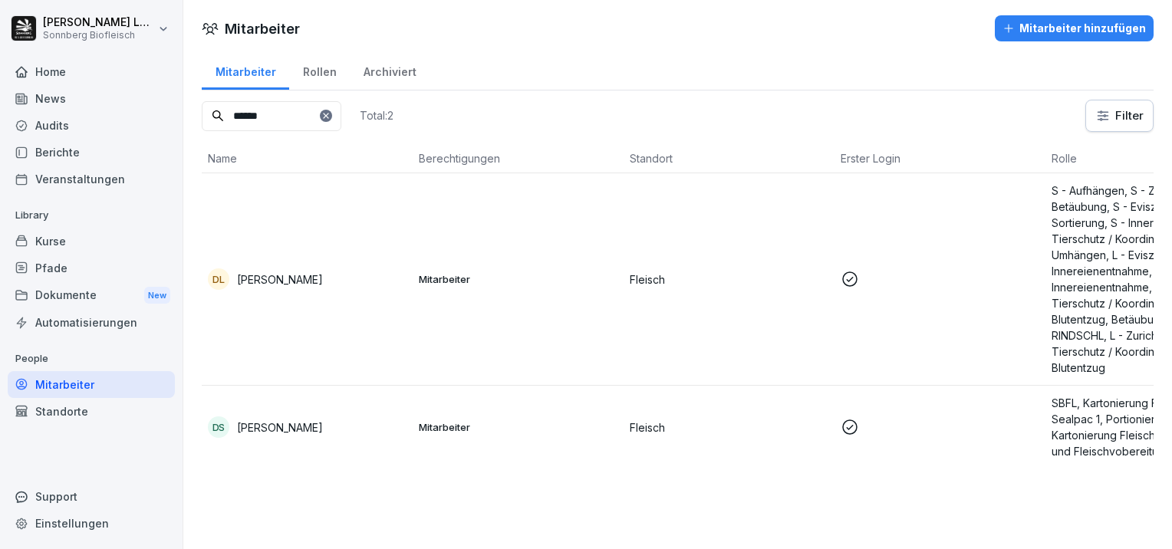
type input "******"
click at [328, 411] on td "DS Daniel Suth" at bounding box center [307, 427] width 211 height 83
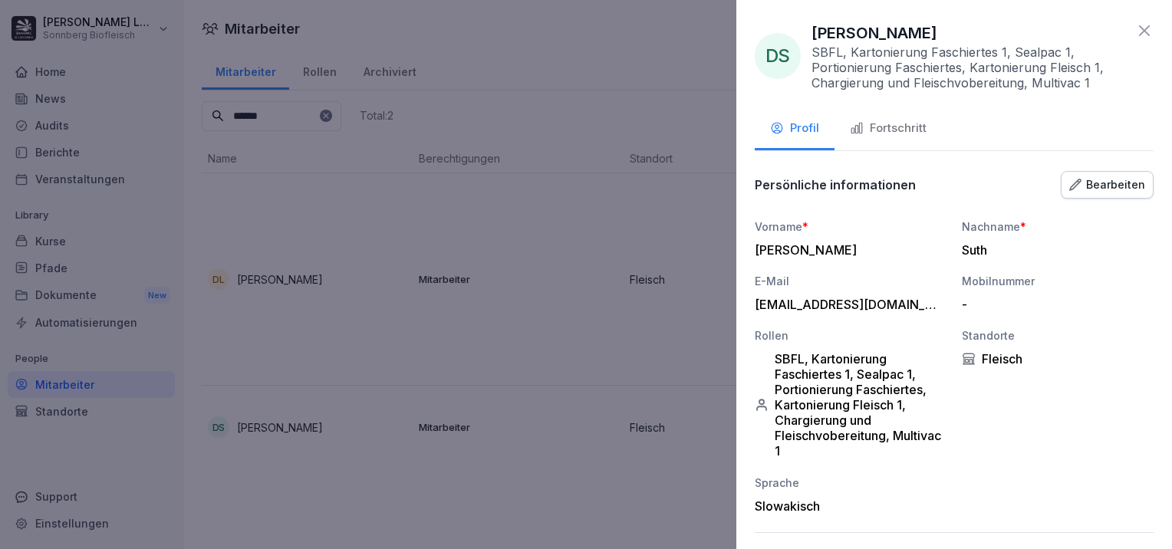
click at [895, 117] on button "Fortschritt" at bounding box center [888, 129] width 107 height 41
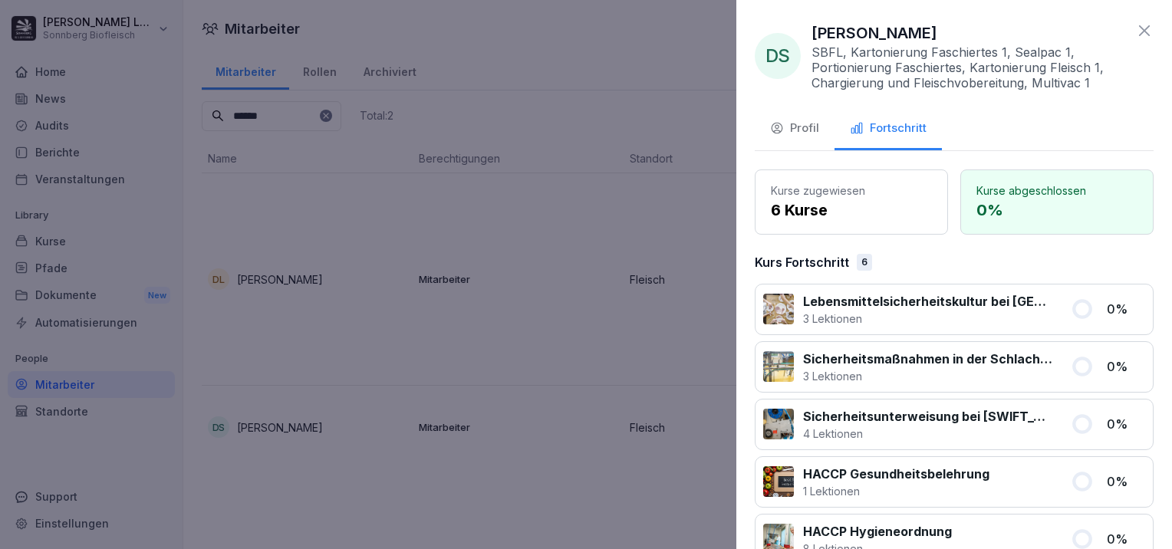
click at [779, 128] on icon "button" at bounding box center [777, 128] width 14 height 14
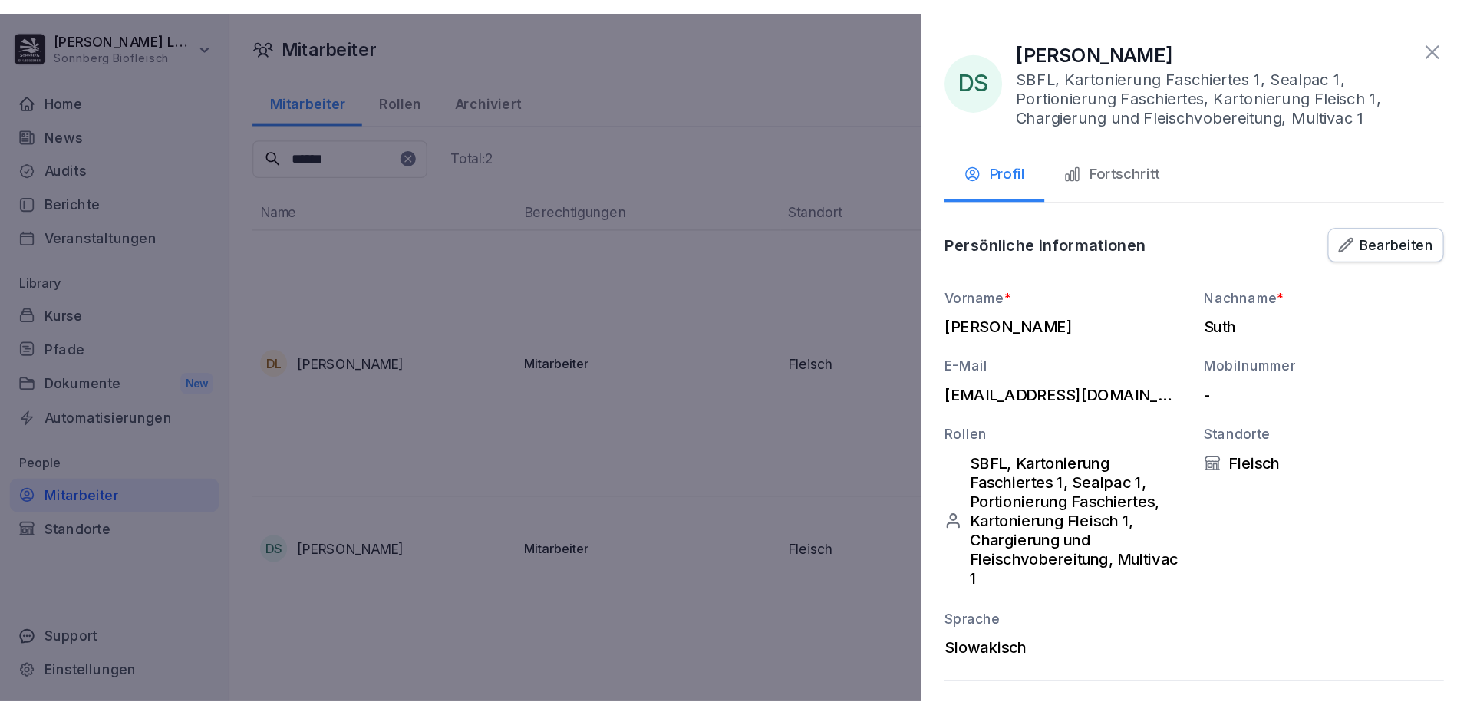
scroll to position [209, 0]
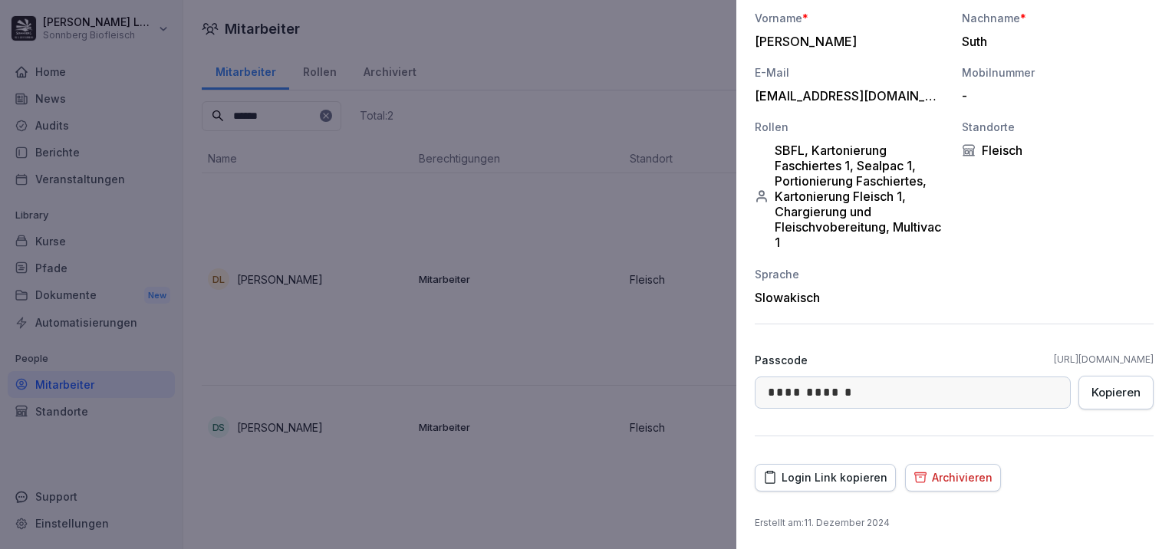
click at [822, 469] on div "Login Link kopieren" at bounding box center [825, 477] width 124 height 17
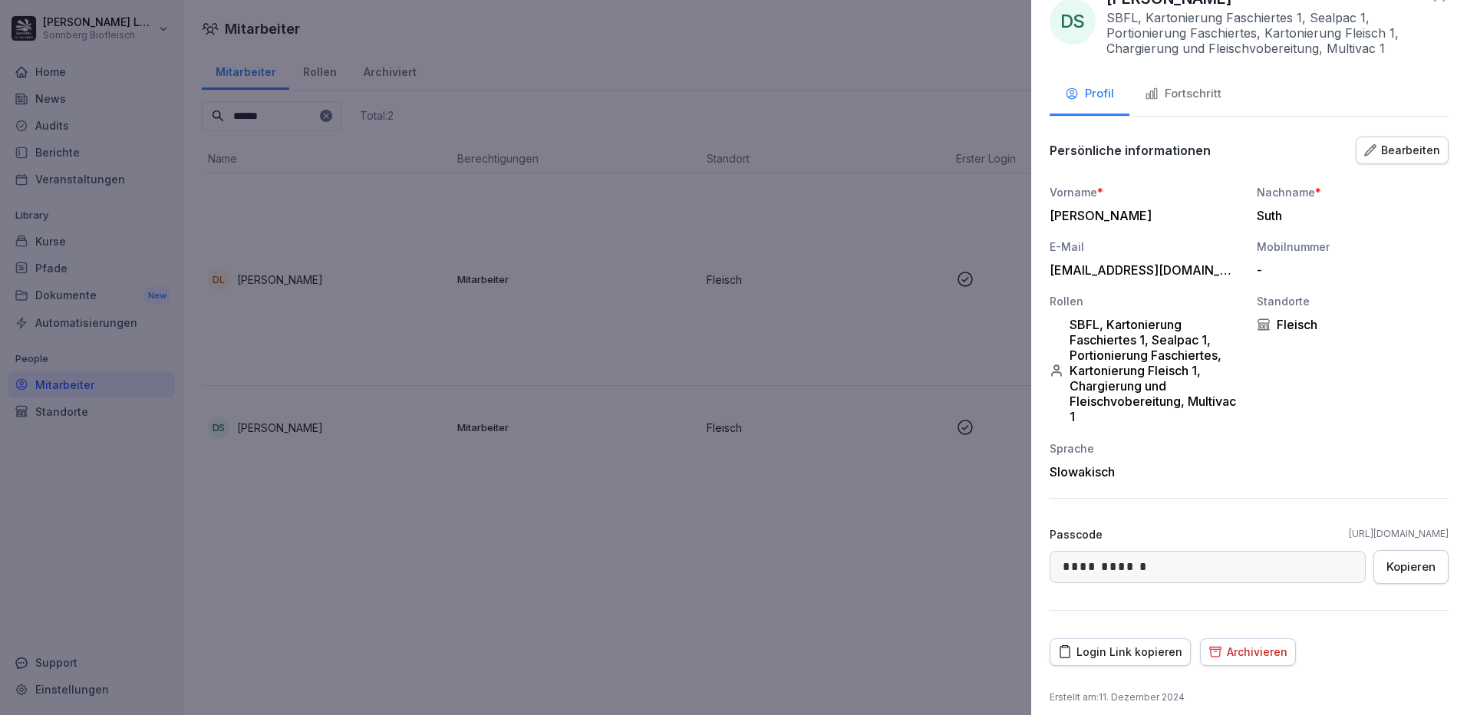
scroll to position [0, 0]
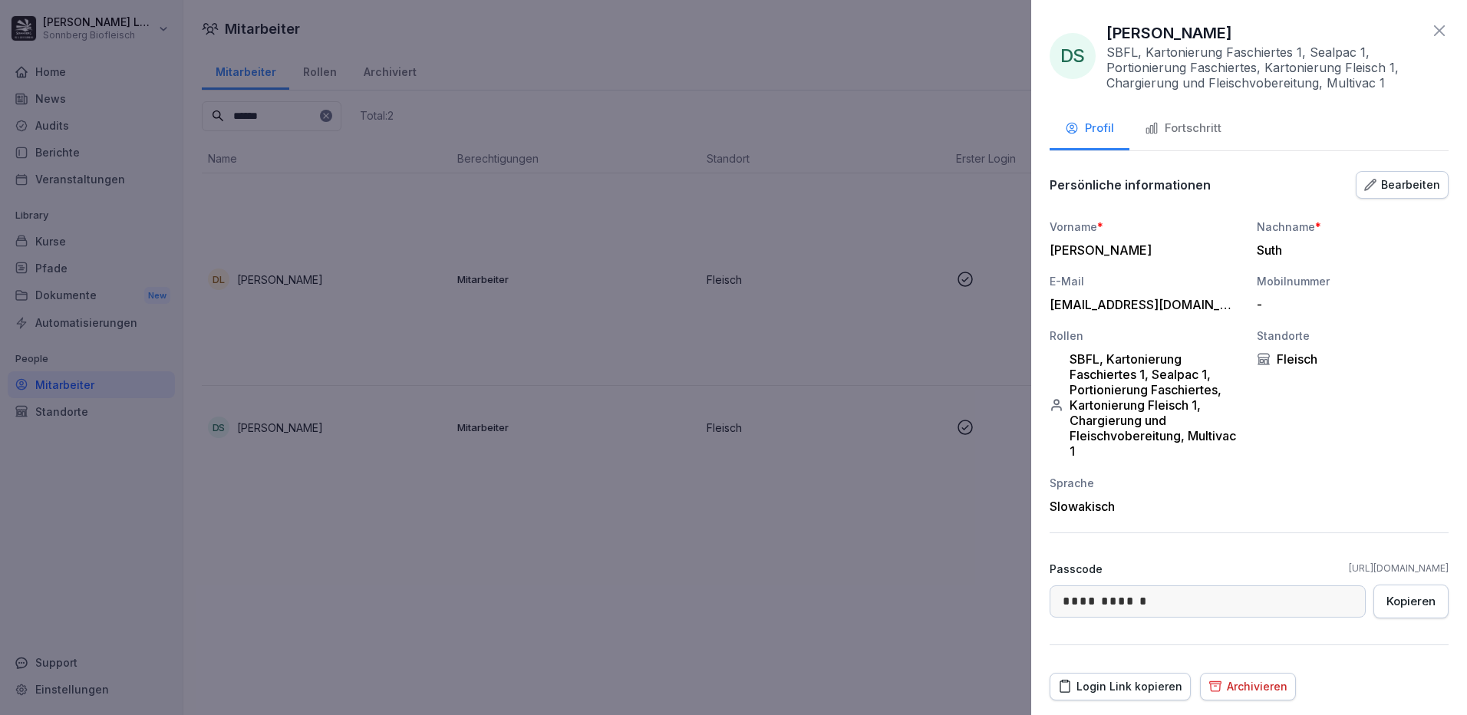
click at [1171, 126] on div "Fortschritt" at bounding box center [1183, 129] width 77 height 18
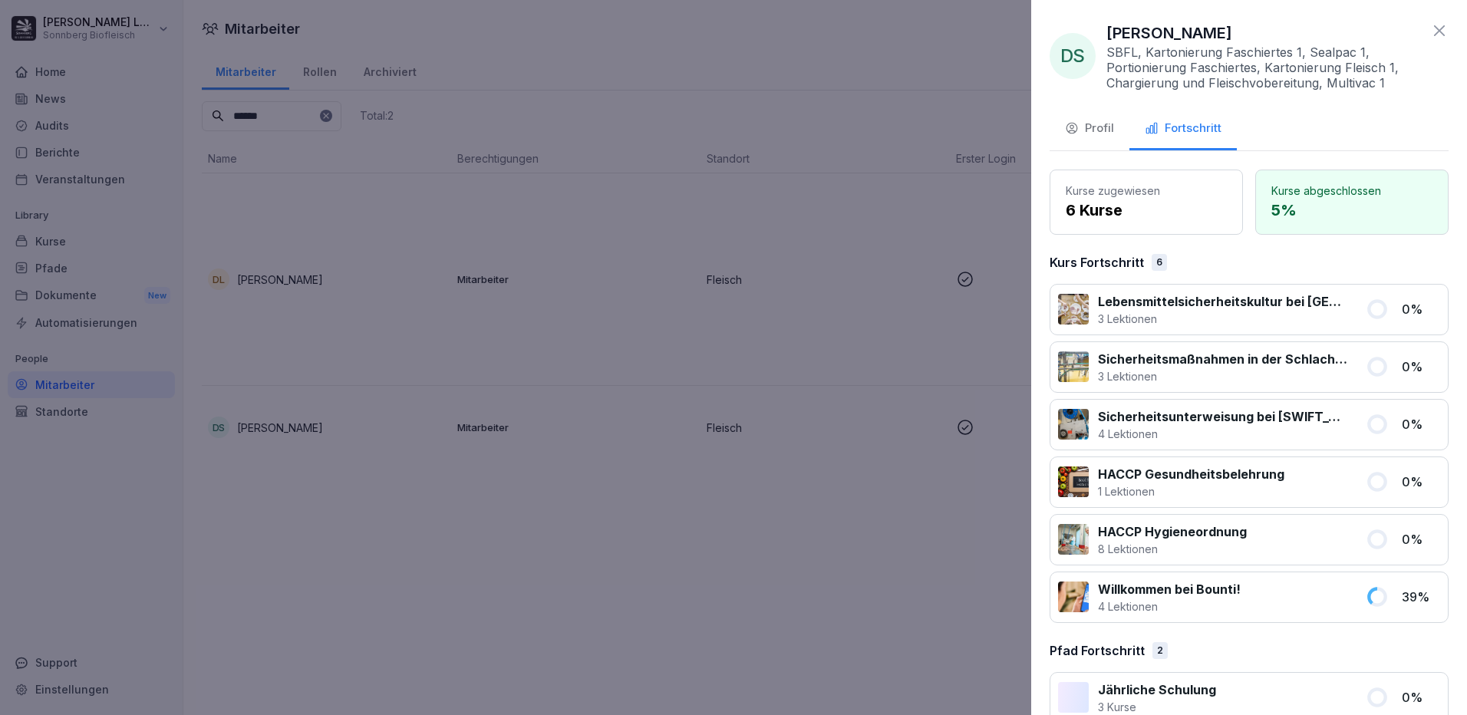
click at [1171, 28] on icon at bounding box center [1439, 30] width 18 height 18
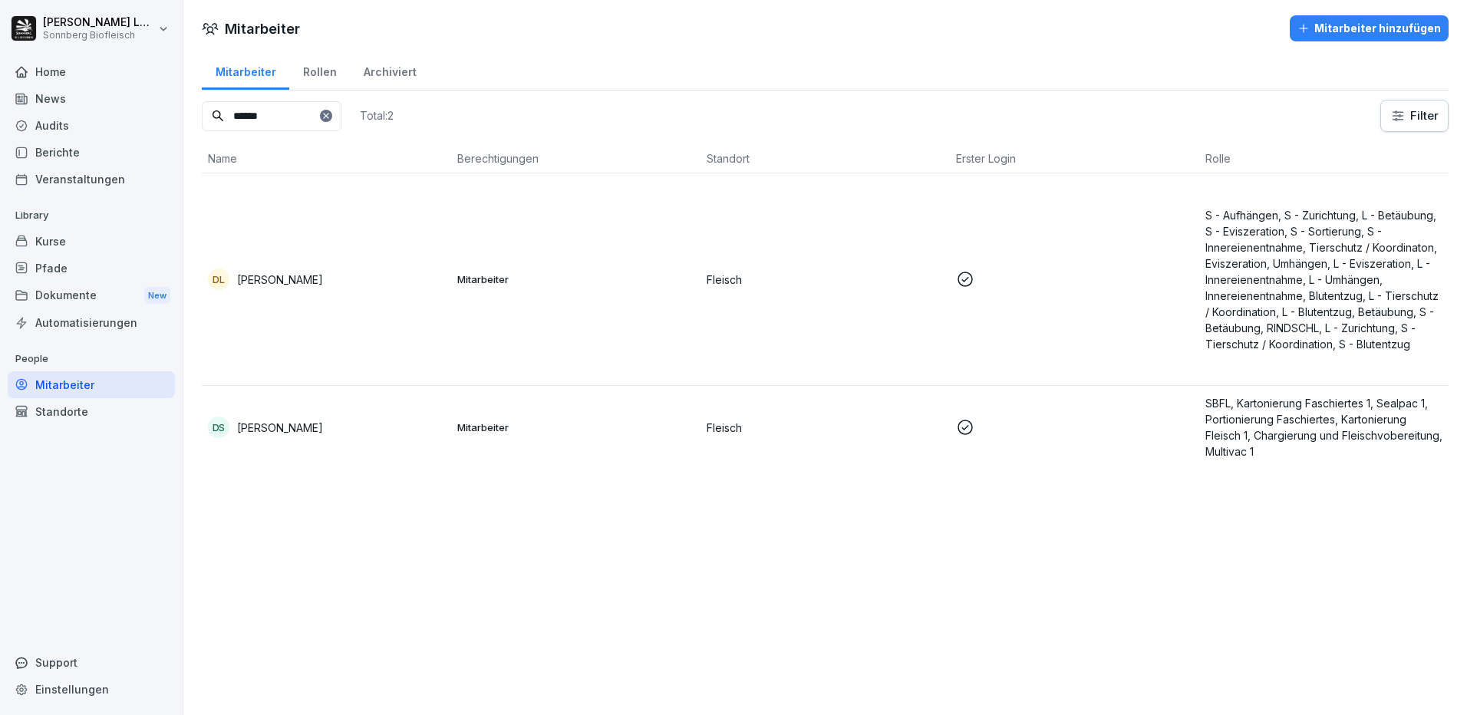
click at [332, 114] on div at bounding box center [326, 116] width 12 height 12
